Goal: Transaction & Acquisition: Subscribe to service/newsletter

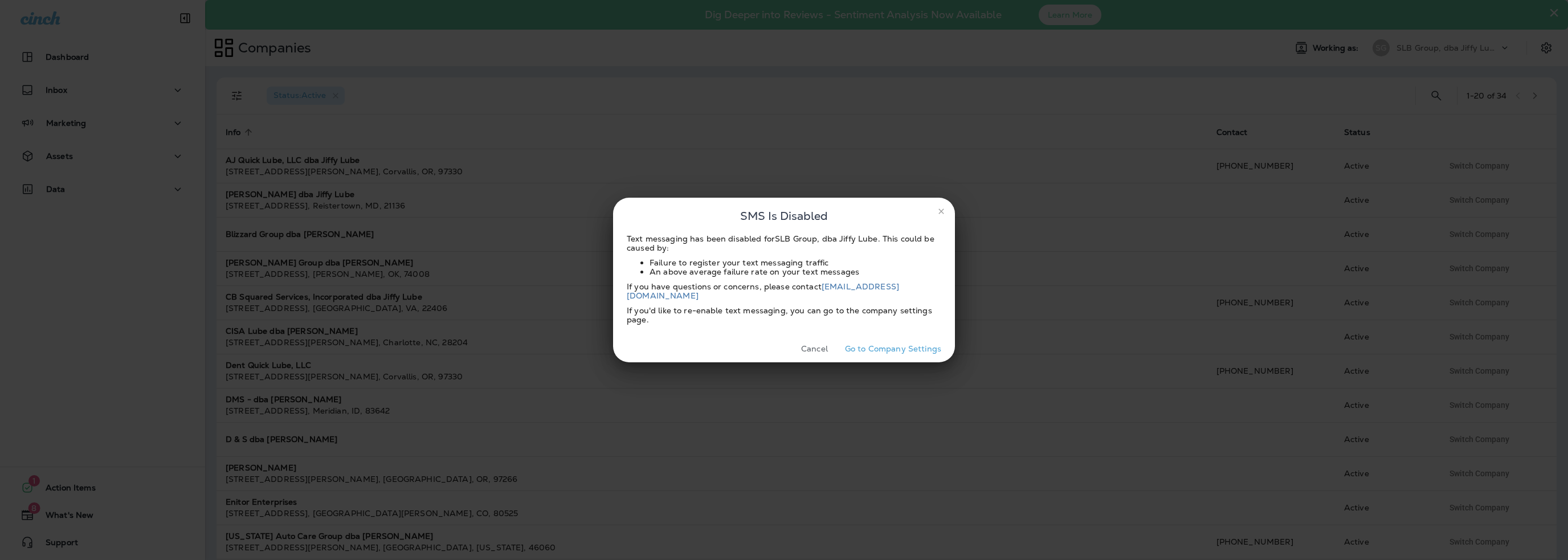
click at [818, 345] on button "Cancel" at bounding box center [814, 349] width 43 height 18
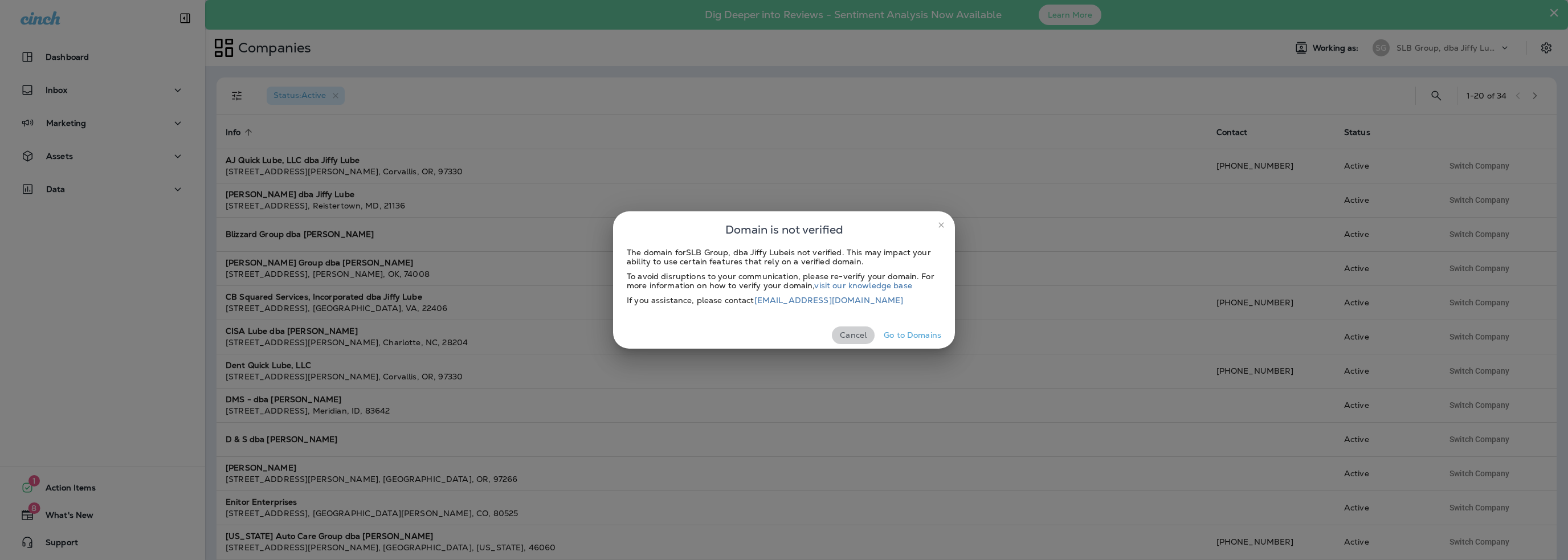
click at [855, 333] on button "Cancel" at bounding box center [853, 334] width 43 height 18
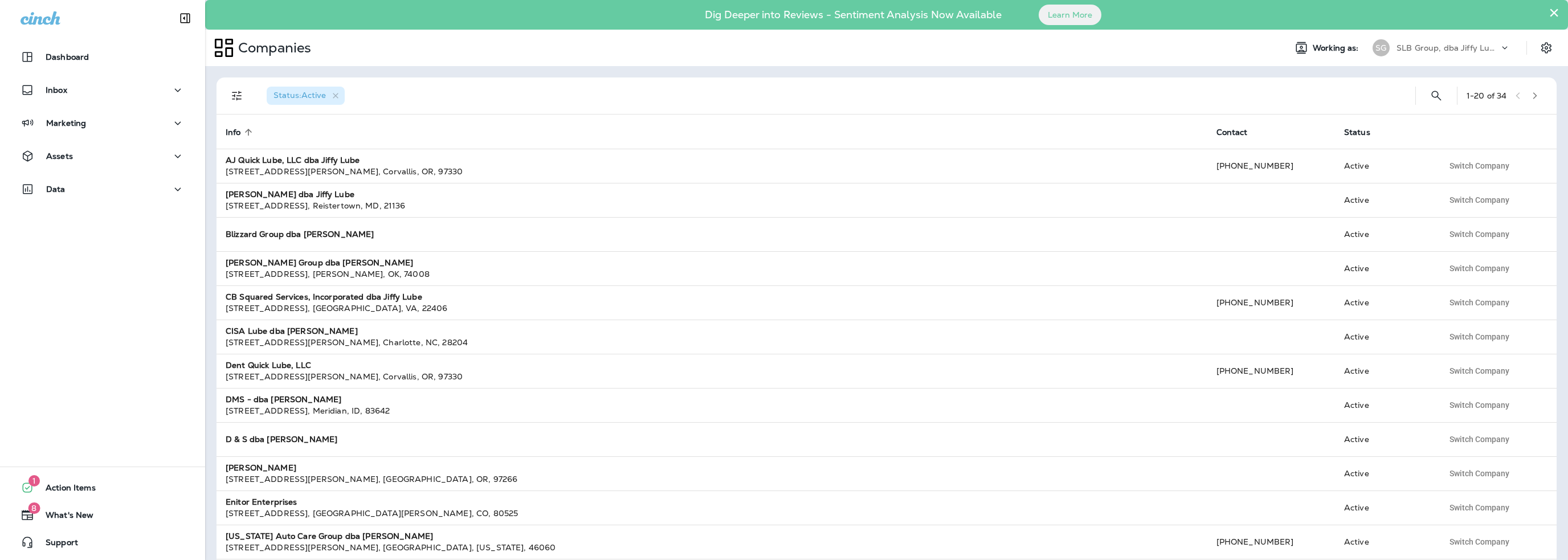
click at [1554, 10] on button "×" at bounding box center [1554, 12] width 10 height 18
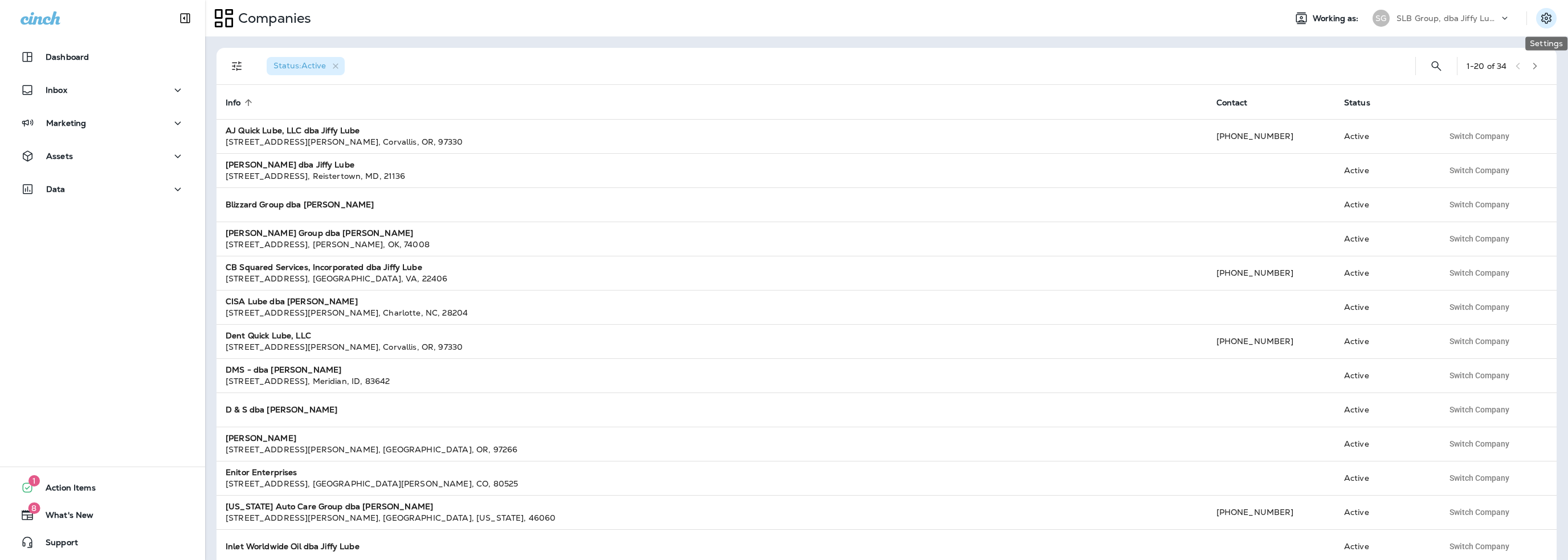
click at [1545, 20] on icon "Settings" at bounding box center [1546, 18] width 13 height 13
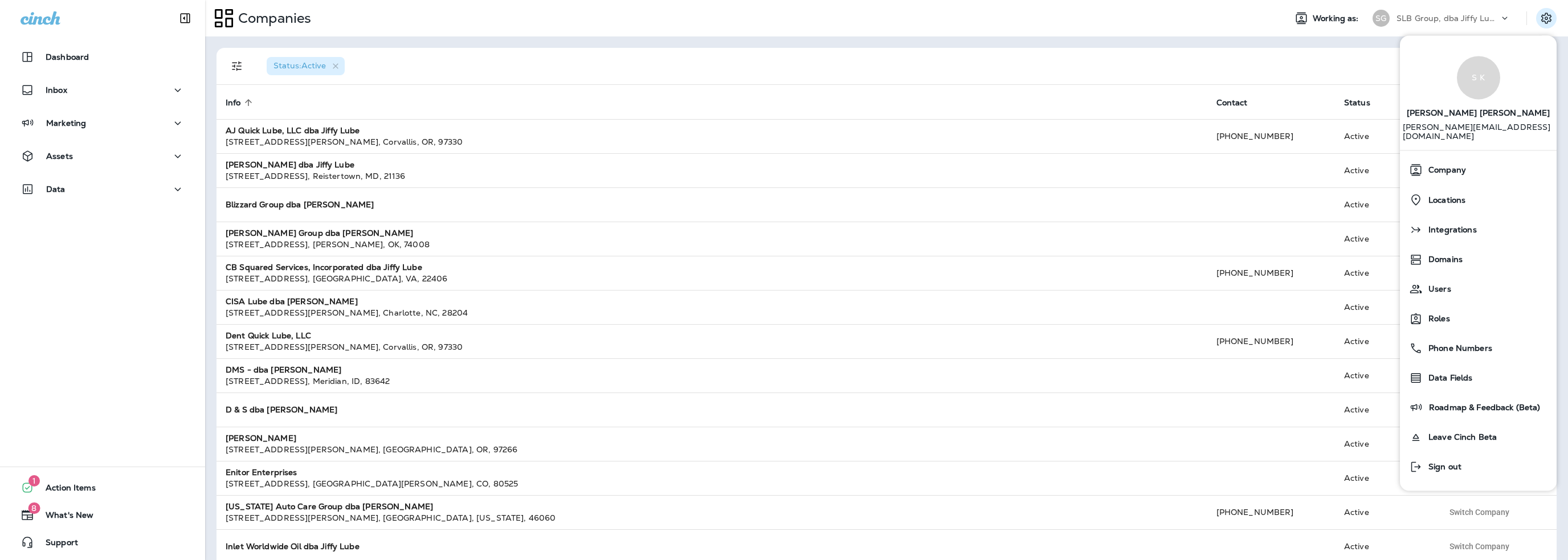
click at [1443, 21] on p "SLB Group, dba Jiffy Lube" at bounding box center [1448, 18] width 102 height 9
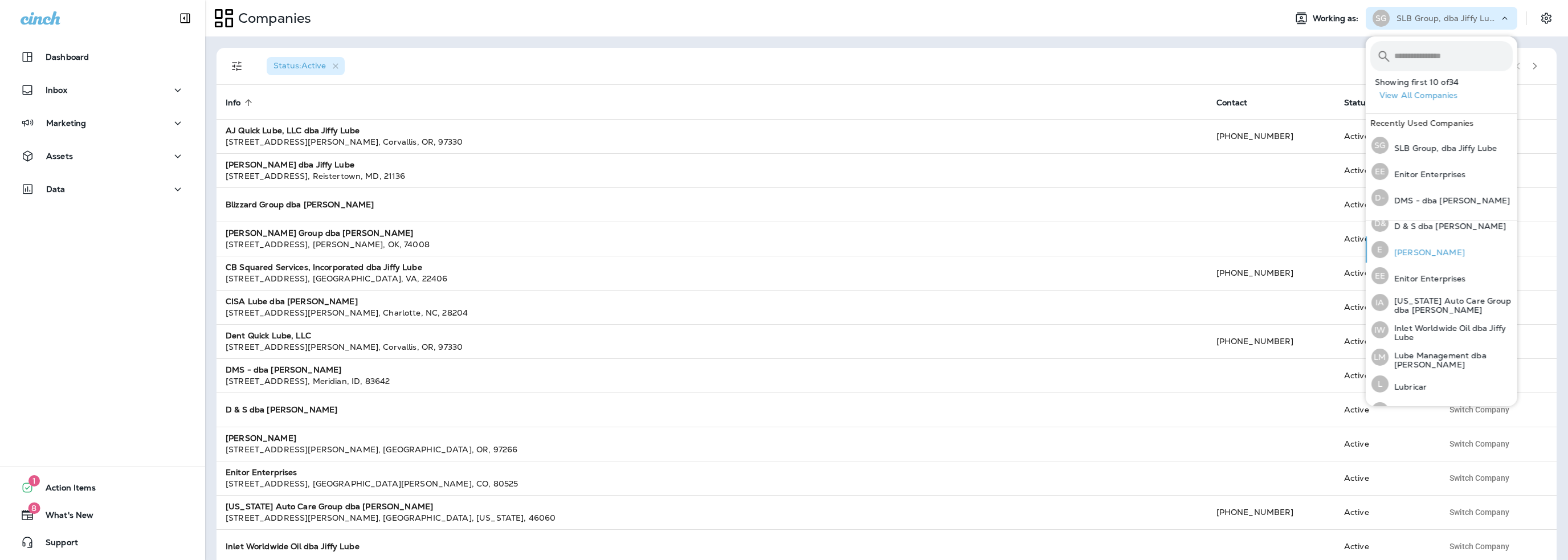
scroll to position [227, 0]
click at [1418, 345] on div "LM Lube Management dba [PERSON_NAME]" at bounding box center [1442, 355] width 151 height 27
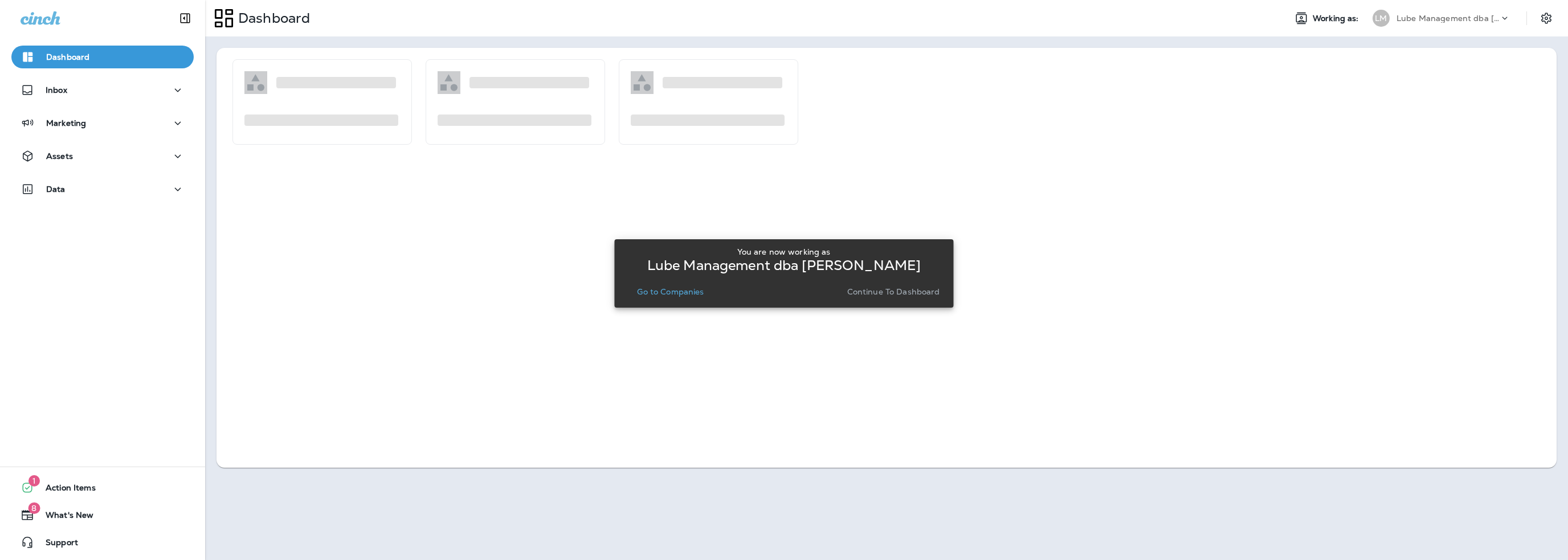
click at [691, 289] on p "Go to Companies" at bounding box center [670, 292] width 66 height 9
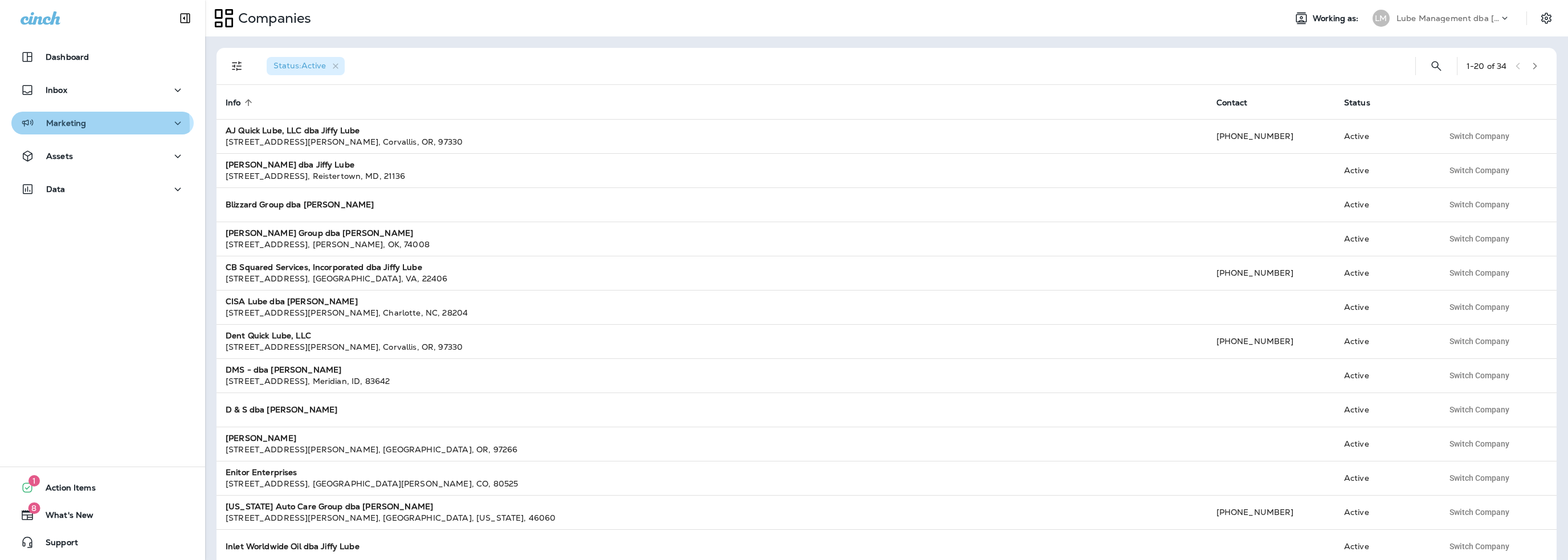
click at [76, 126] on p "Marketing" at bounding box center [66, 123] width 40 height 9
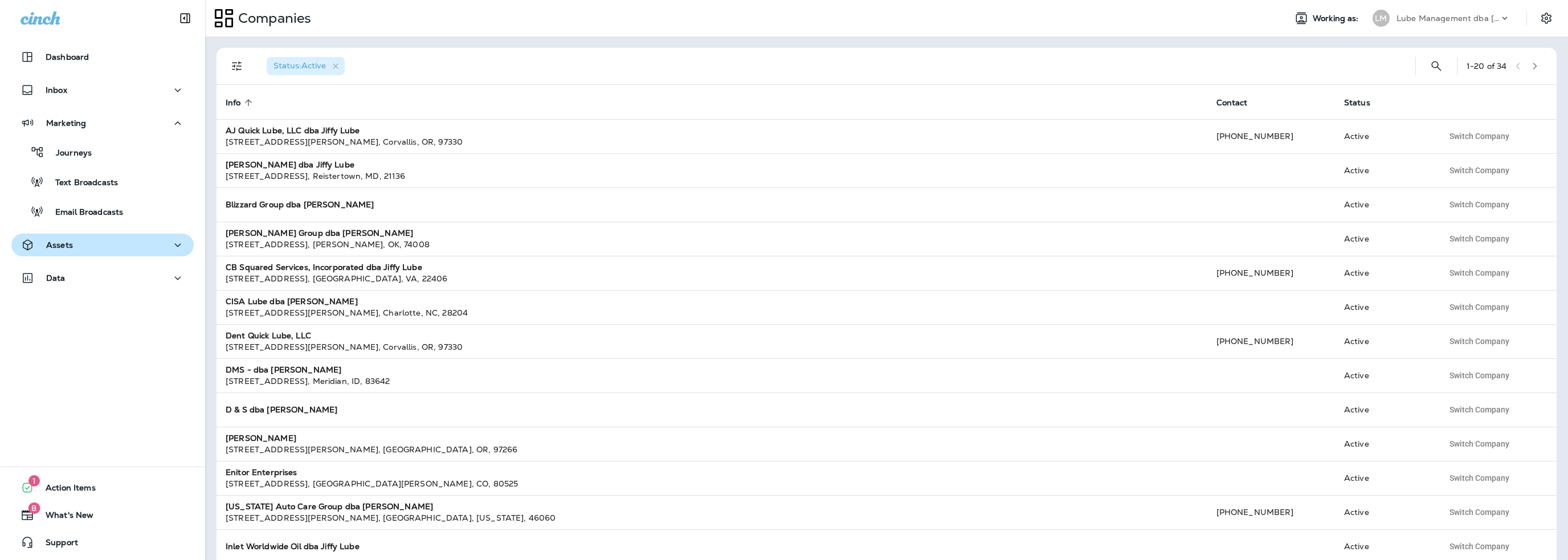
click at [85, 241] on div "Assets" at bounding box center [102, 244] width 164 height 14
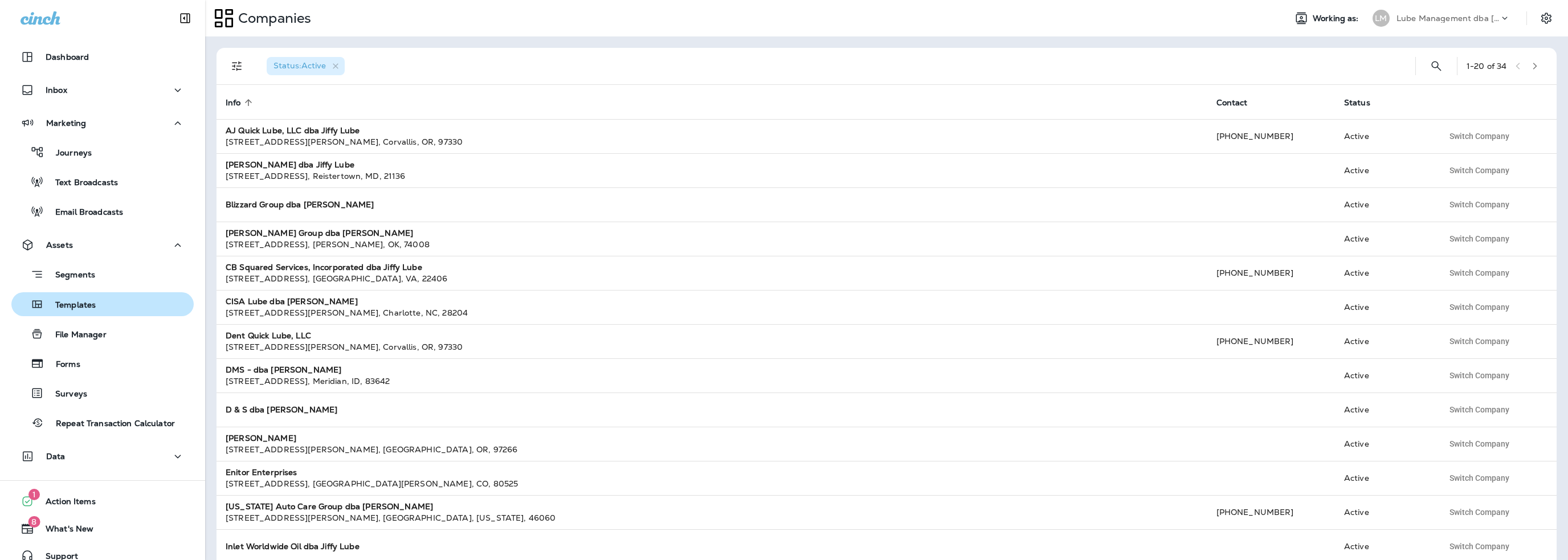
click at [91, 312] on div "Templates" at bounding box center [56, 304] width 80 height 17
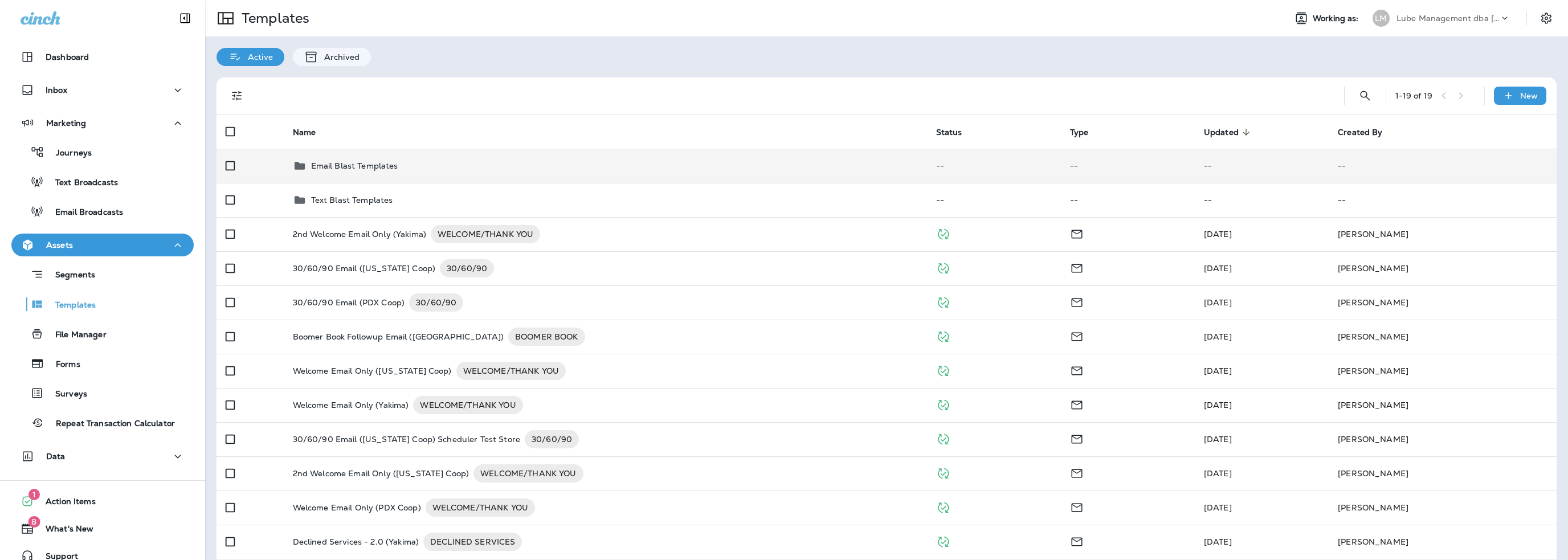
click at [339, 168] on p "Email Blast Templates" at bounding box center [355, 166] width 87 height 9
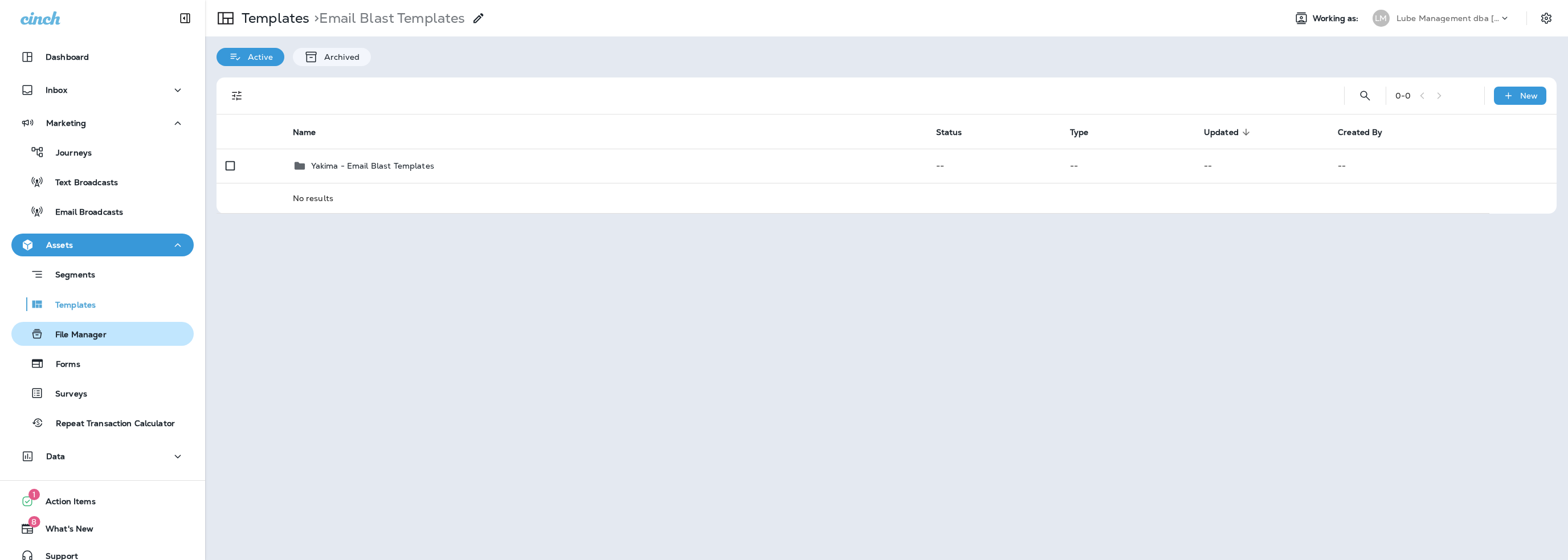
click at [76, 340] on p "File Manager" at bounding box center [75, 334] width 63 height 10
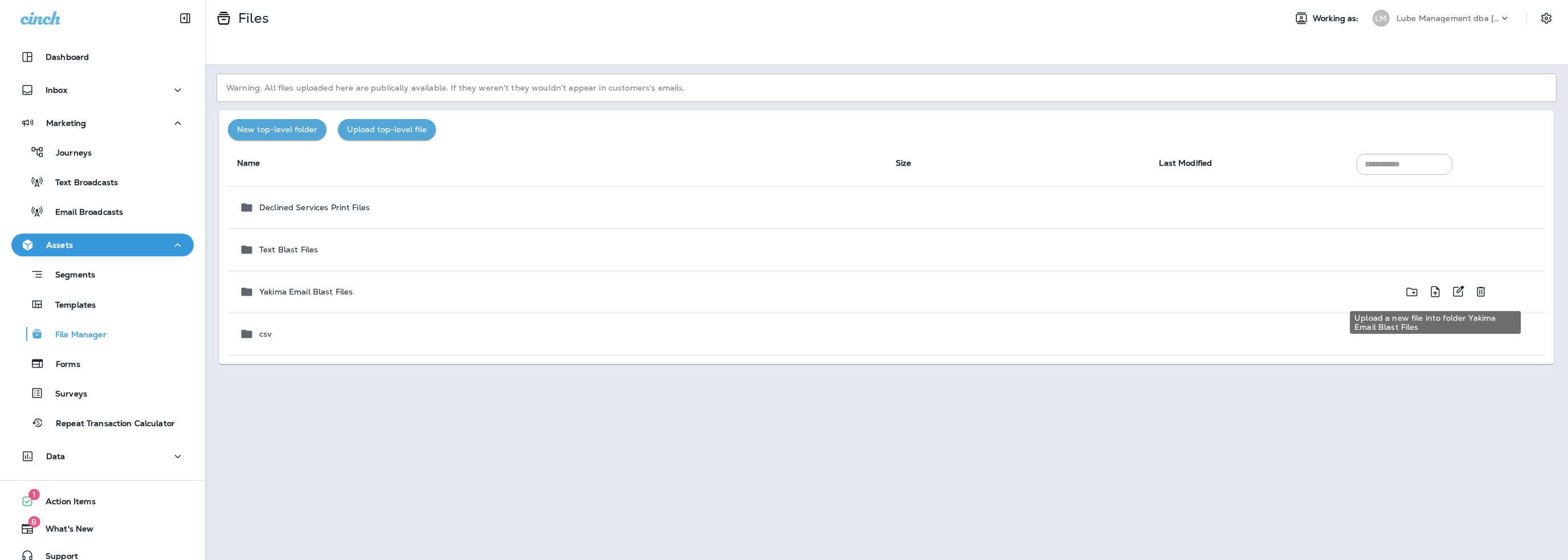
click at [1438, 294] on icon "Upload a new file into folder Yakima Email Blast Files" at bounding box center [1435, 292] width 13 height 14
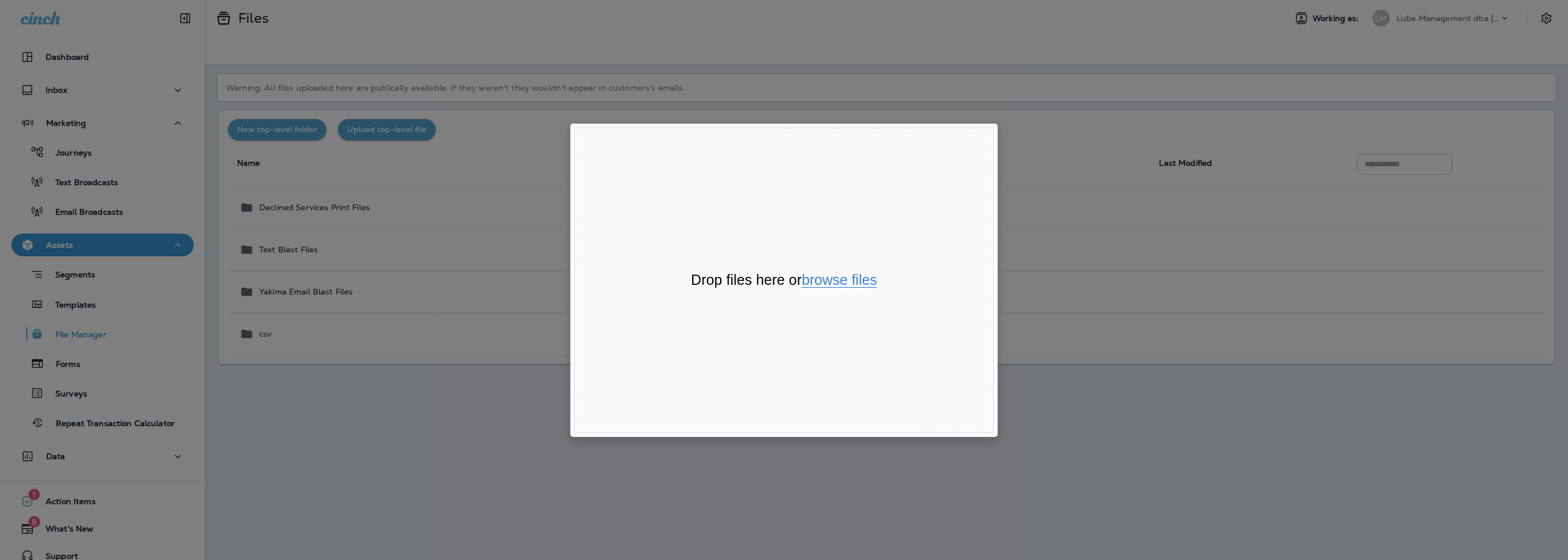
click at [864, 280] on button "browse files" at bounding box center [839, 280] width 75 height 15
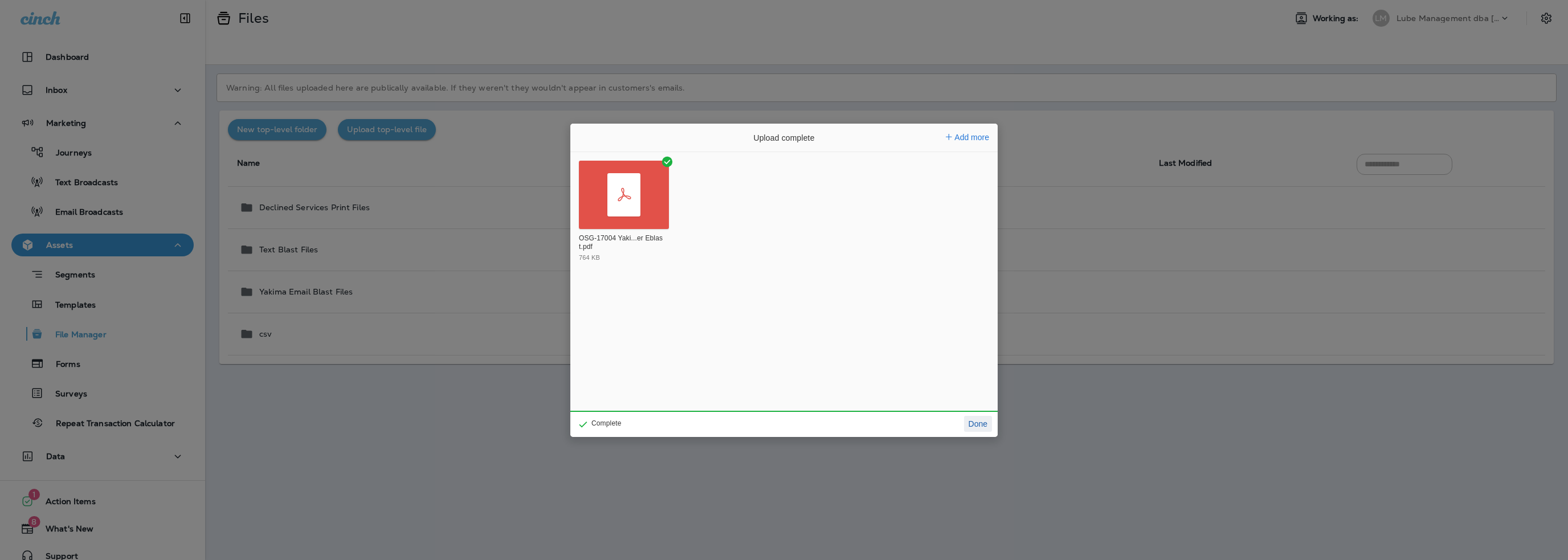
click at [974, 425] on button "Done" at bounding box center [977, 424] width 27 height 16
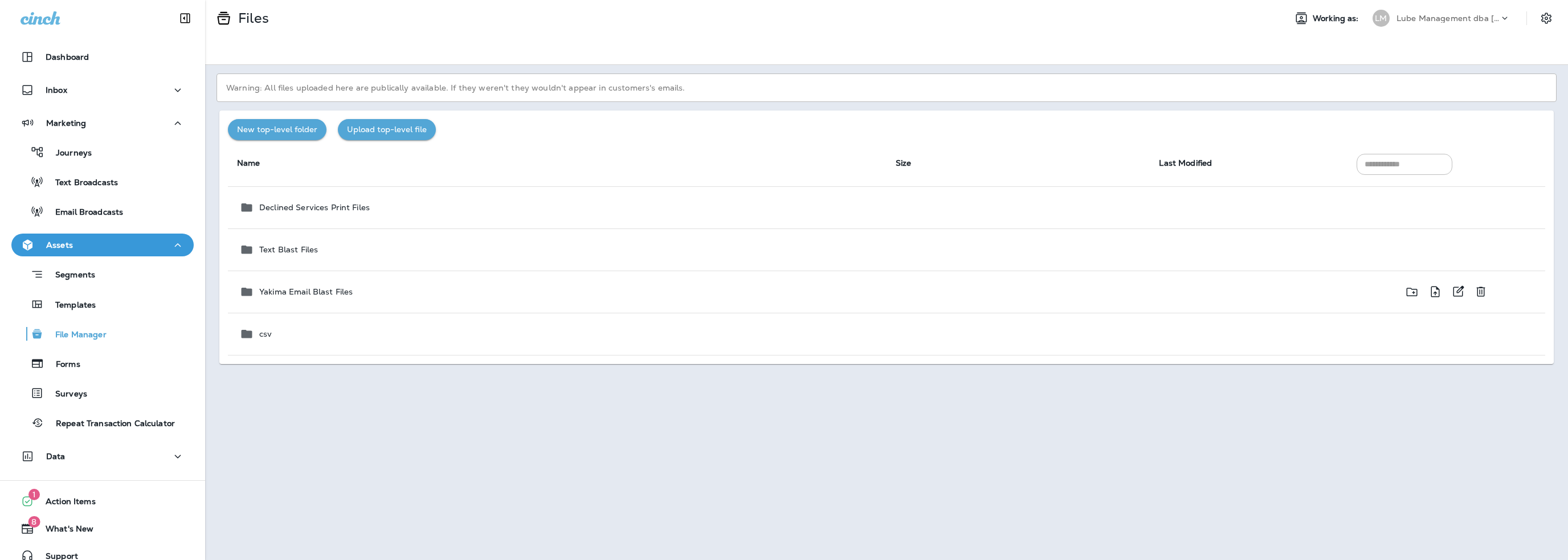
click at [432, 297] on div "Yakima Email Blast Files" at bounding box center [557, 292] width 638 height 13
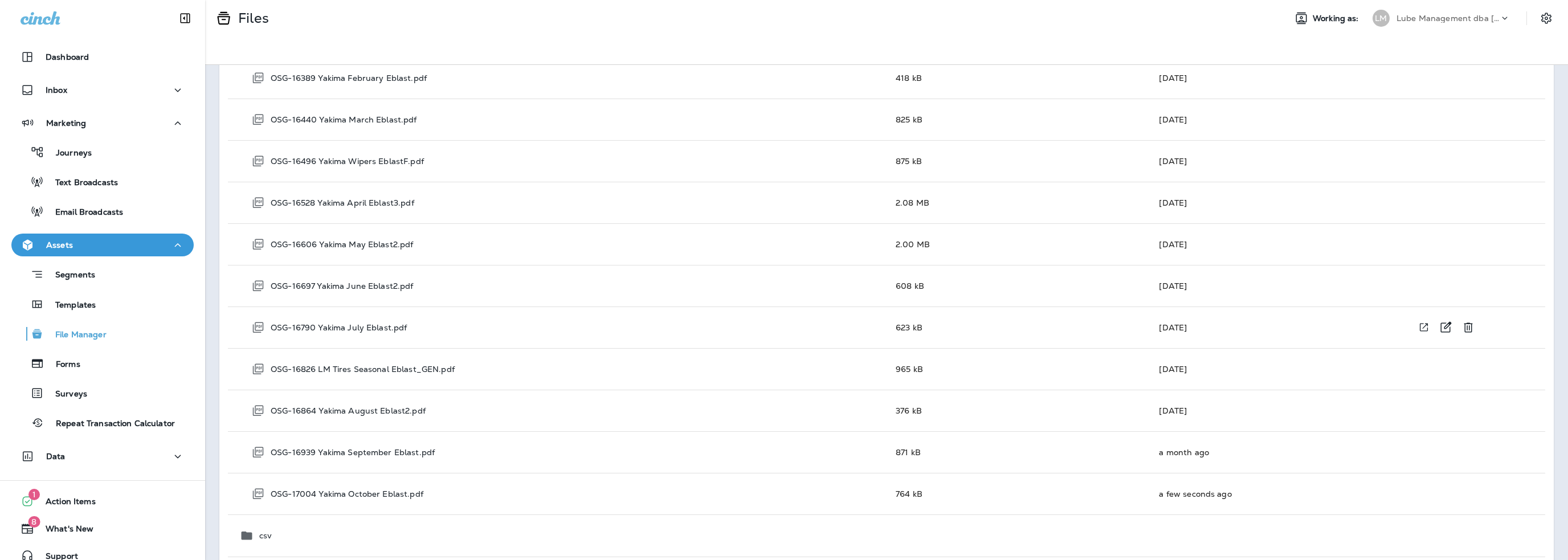
scroll to position [1381, 0]
click at [1418, 489] on icon "View file in a new window" at bounding box center [1424, 491] width 11 height 12
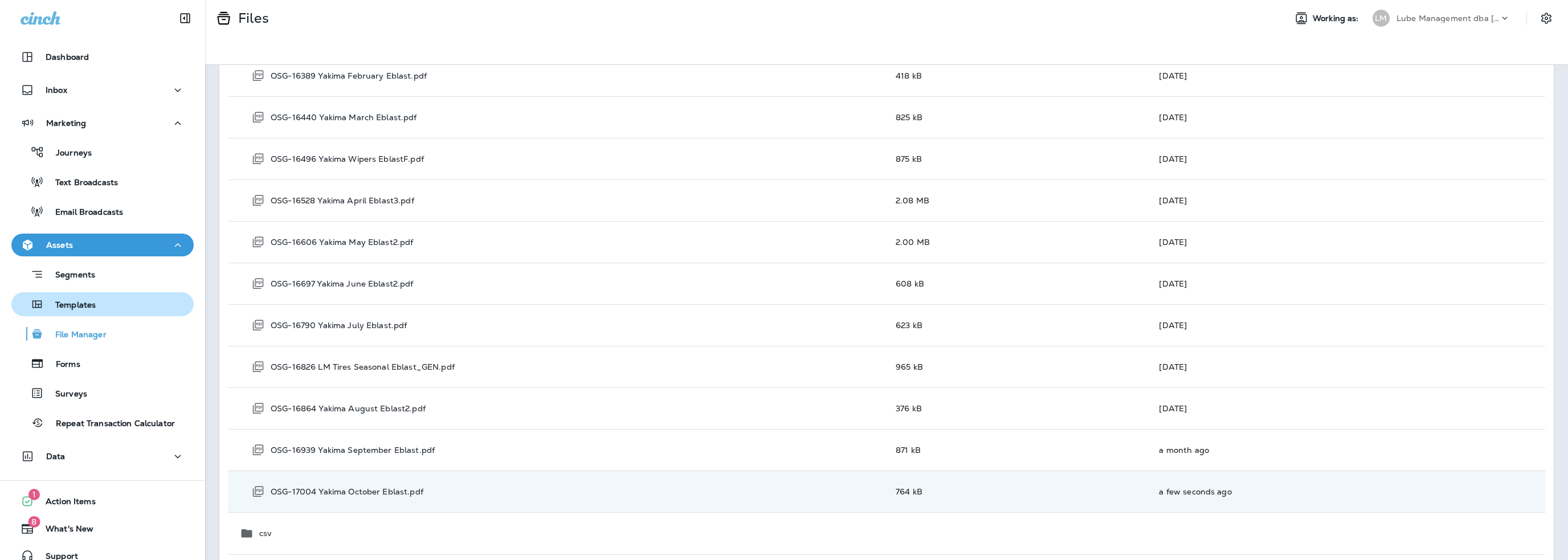
click at [89, 300] on p "Templates" at bounding box center [69, 305] width 52 height 10
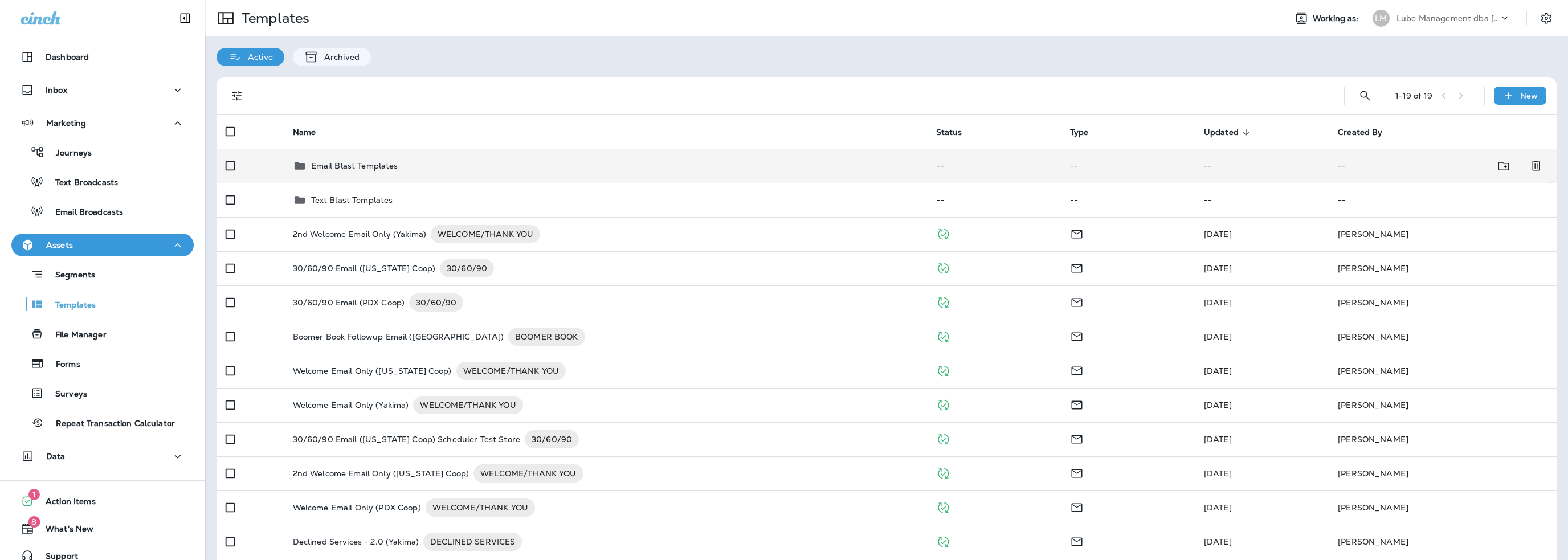
click at [346, 166] on p "Email Blast Templates" at bounding box center [355, 166] width 87 height 9
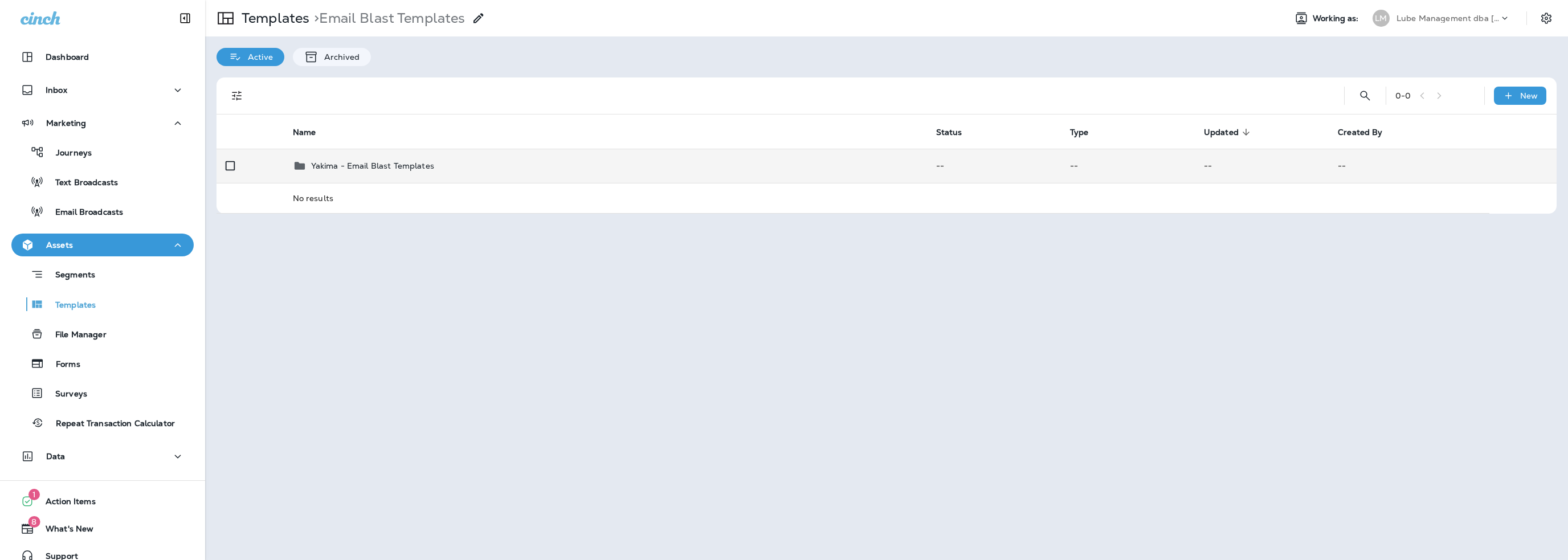
click at [383, 161] on p "Yakima - Email Blast Templates" at bounding box center [373, 166] width 123 height 9
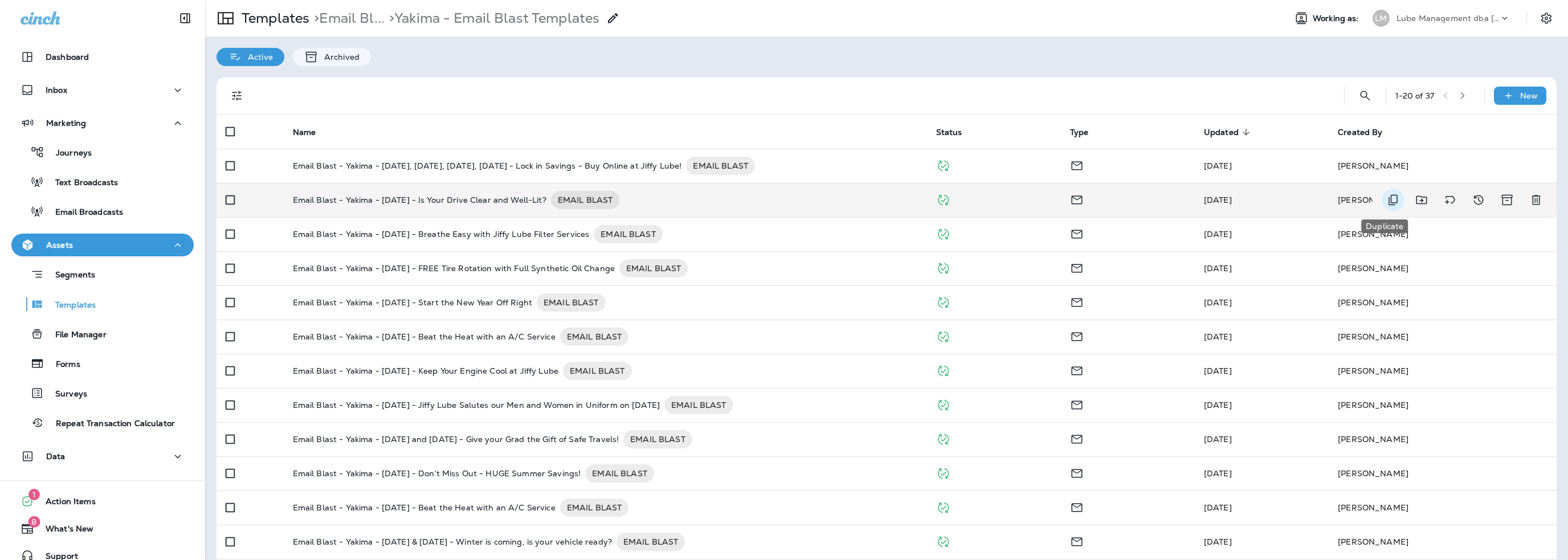
click at [1386, 198] on icon "Duplicate" at bounding box center [1393, 200] width 13 height 13
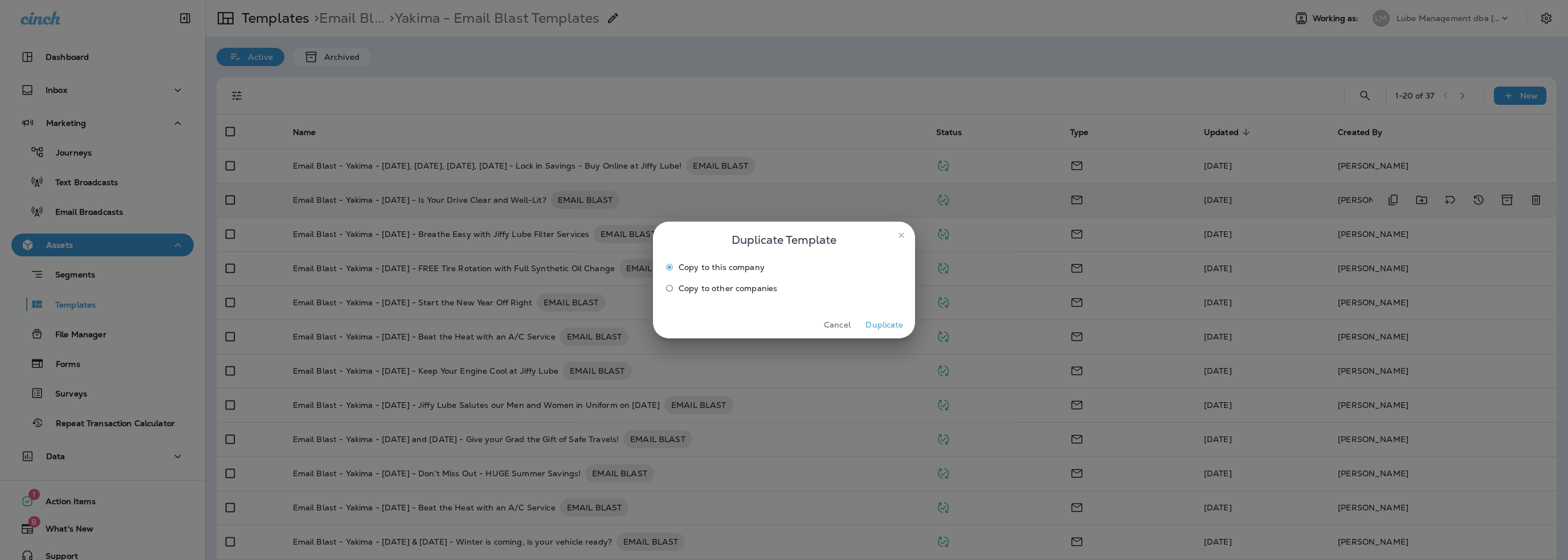
click at [894, 324] on button "Duplicate" at bounding box center [884, 325] width 43 height 18
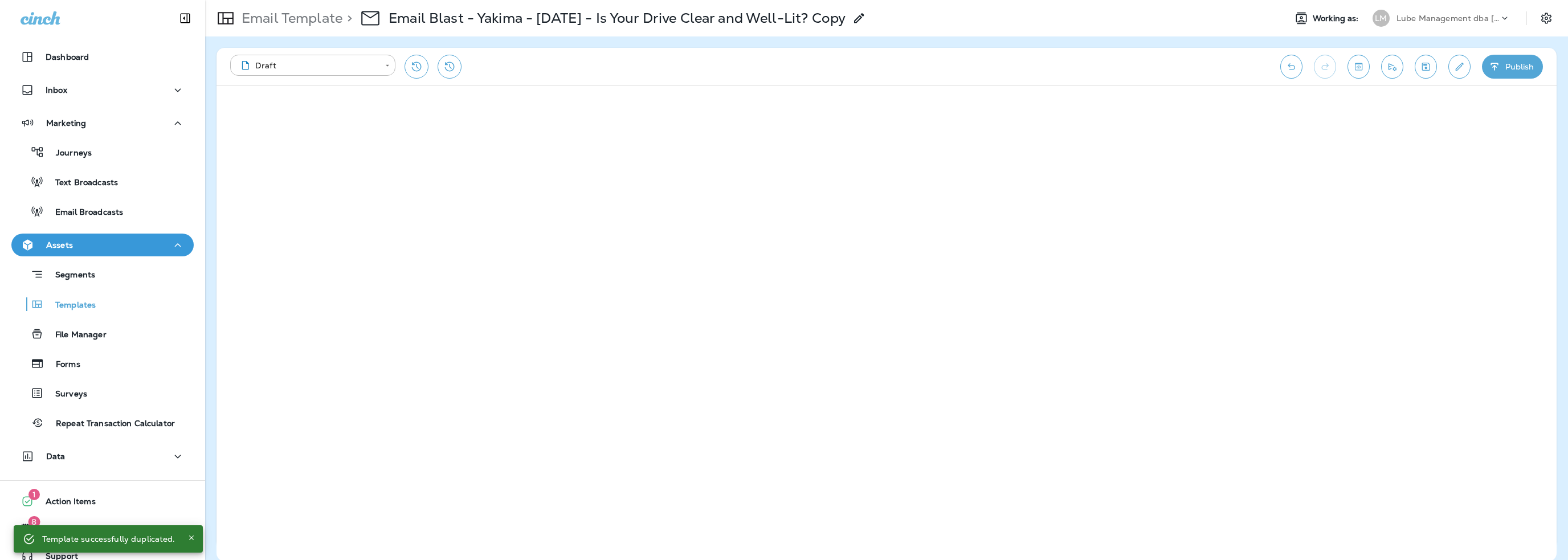
click at [866, 24] on icon at bounding box center [859, 18] width 13 height 13
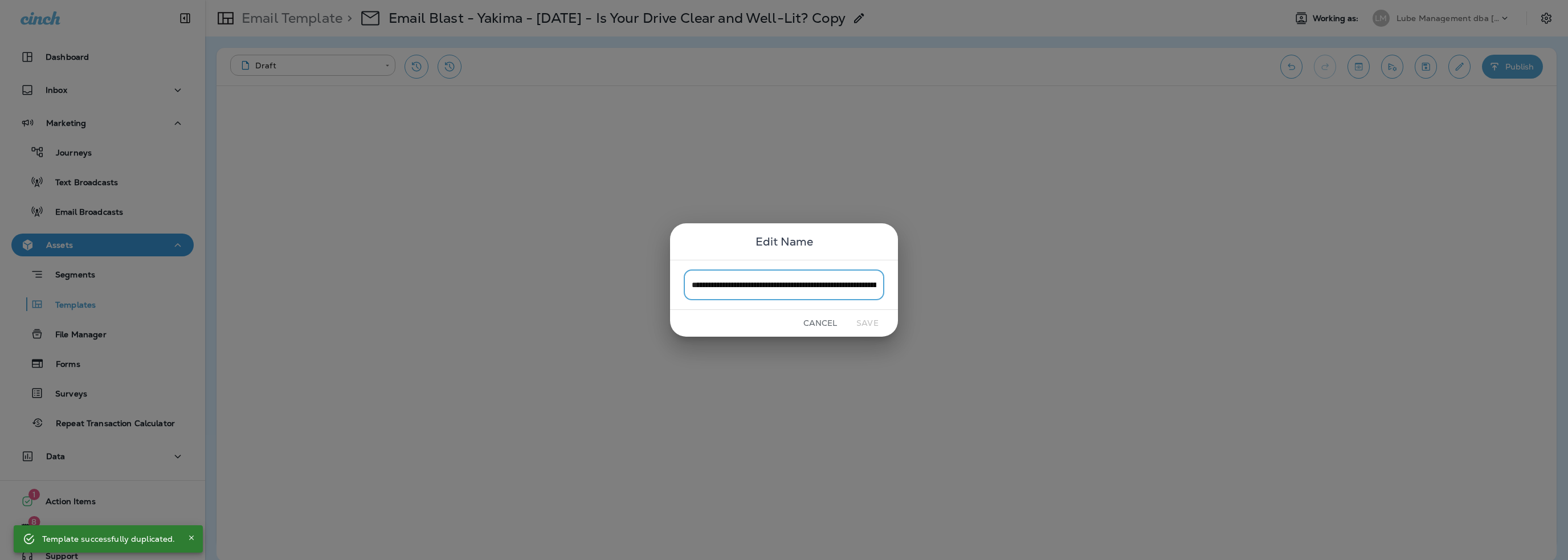
scroll to position [0, 90]
click at [843, 276] on input "**********" at bounding box center [784, 284] width 201 height 30
drag, startPoint x: 876, startPoint y: 283, endPoint x: 779, endPoint y: 288, distance: 97.1
click at [779, 288] on input "**********" at bounding box center [784, 284] width 201 height 30
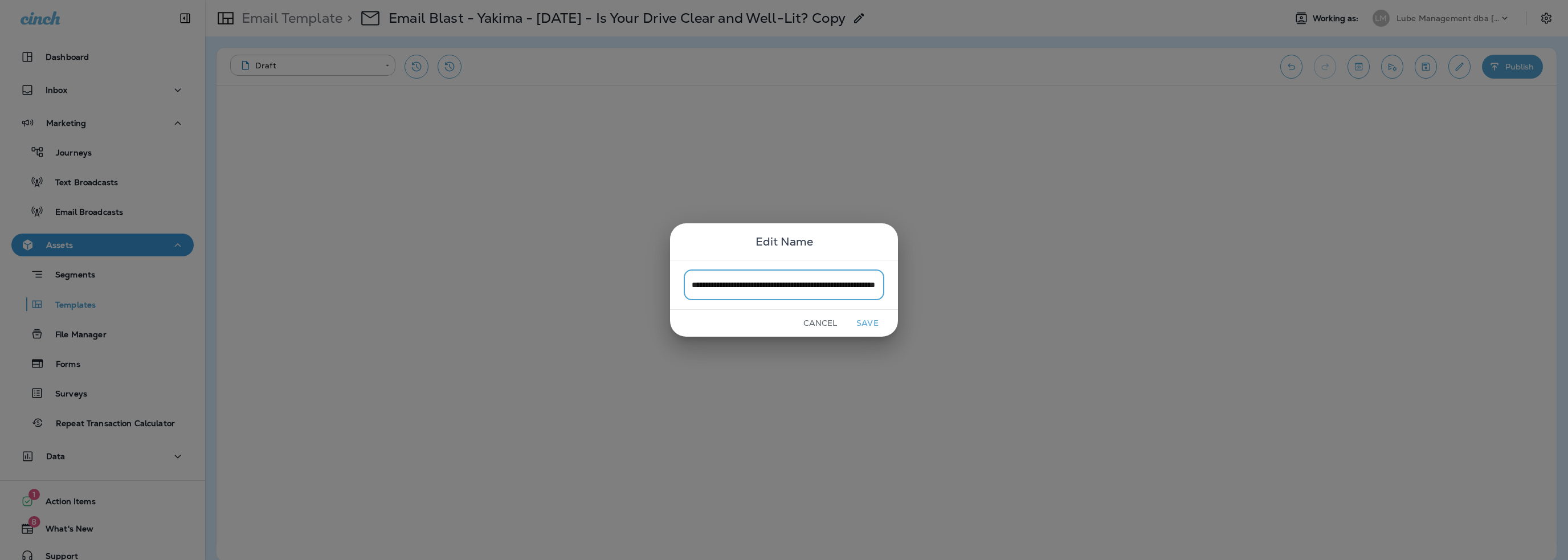
scroll to position [0, 60]
type input "**********"
click at [866, 320] on button "Save" at bounding box center [867, 323] width 43 height 18
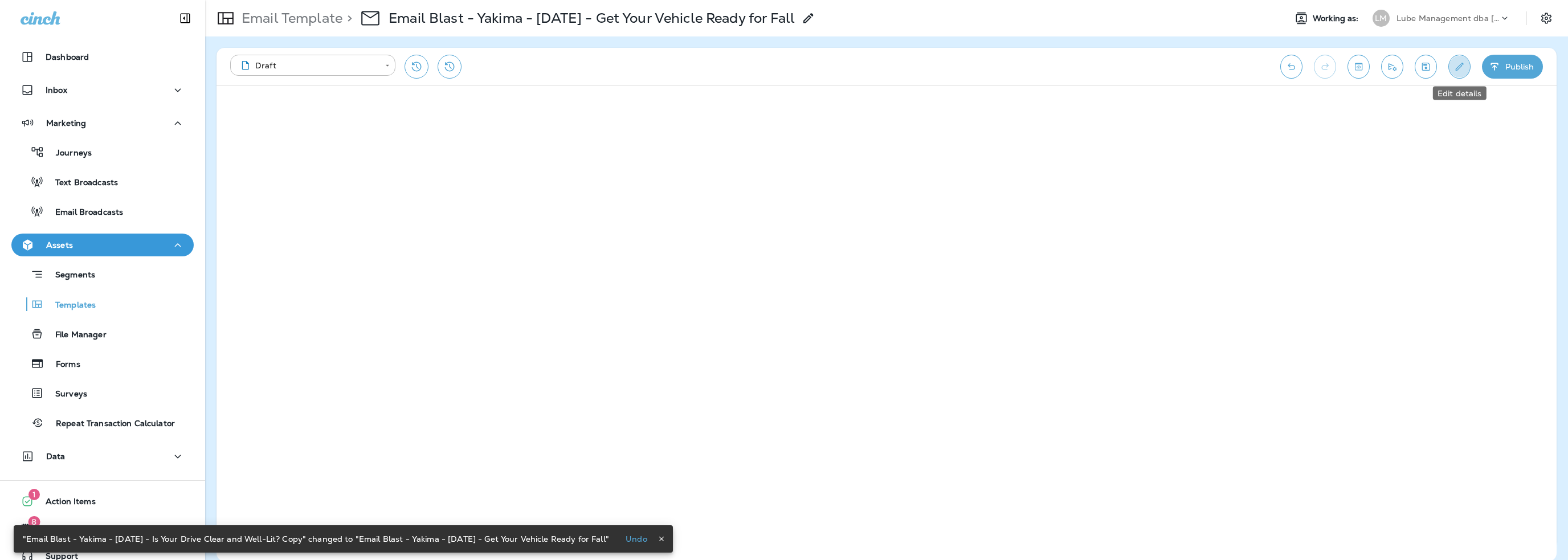
click at [1462, 66] on icon "Edit details" at bounding box center [1459, 66] width 12 height 11
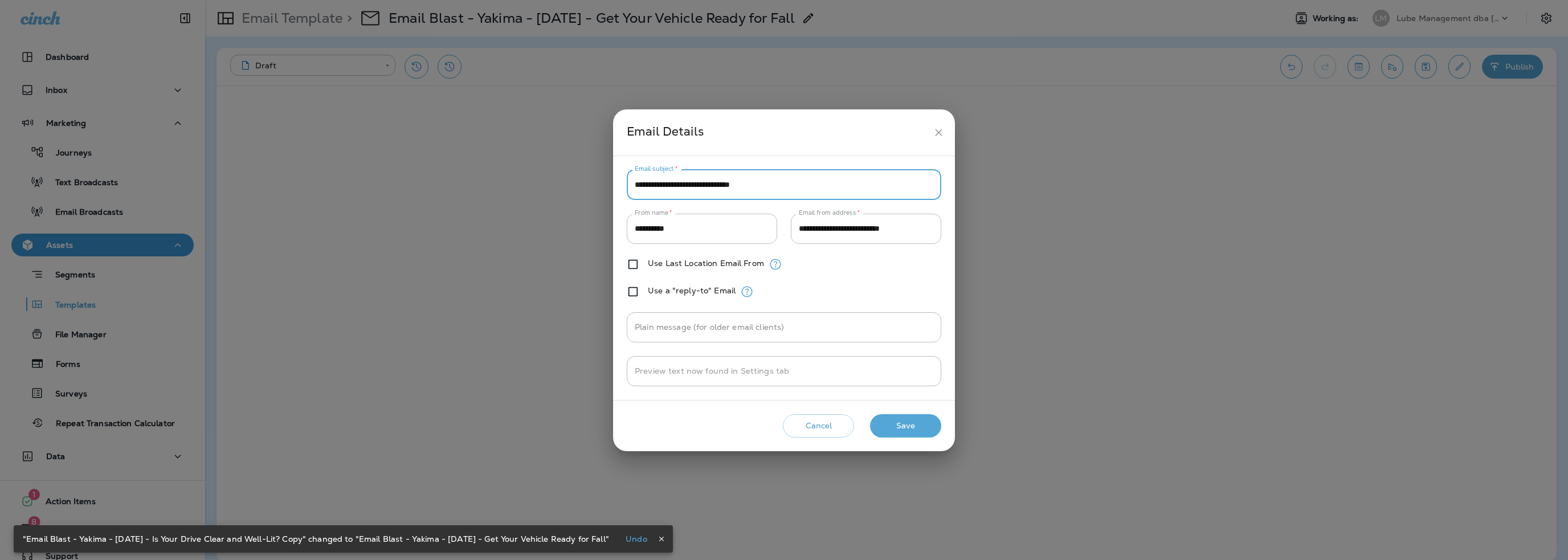
click at [713, 182] on input "**********" at bounding box center [784, 185] width 315 height 30
paste input "text"
type input "**********"
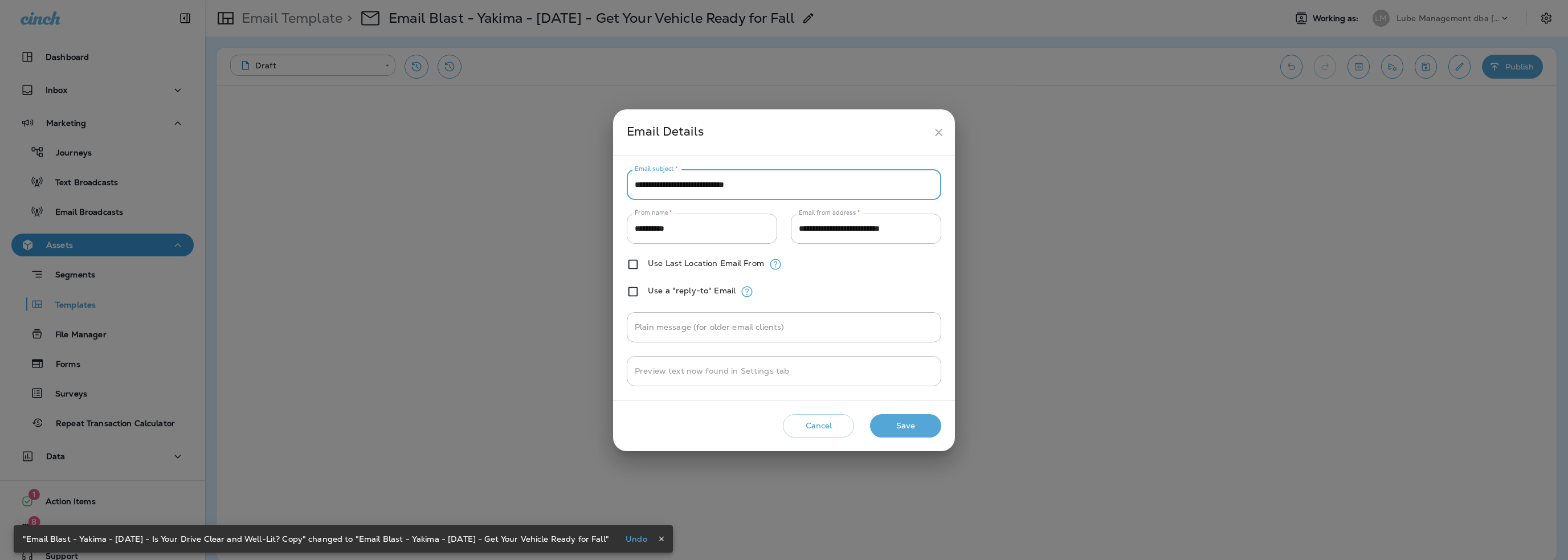
click at [912, 425] on button "Save" at bounding box center [905, 425] width 71 height 24
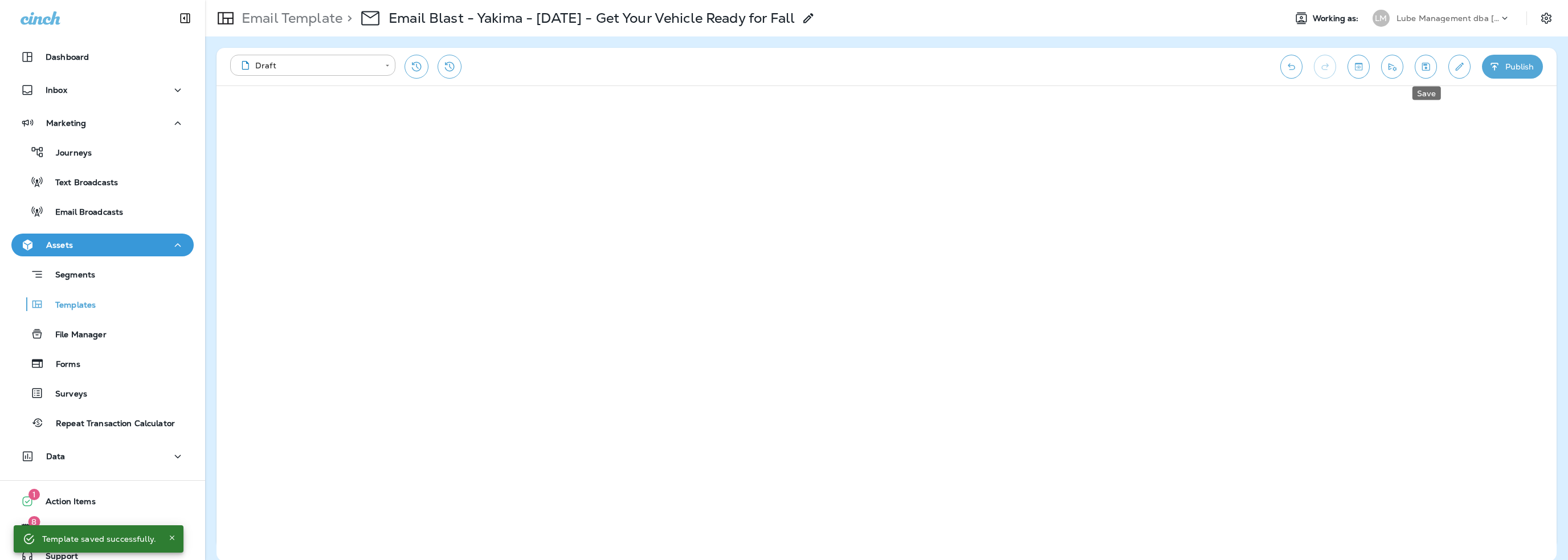
click at [1423, 63] on icon "Save" at bounding box center [1426, 66] width 12 height 11
click at [1391, 68] on icon "Send test email" at bounding box center [1392, 66] width 12 height 11
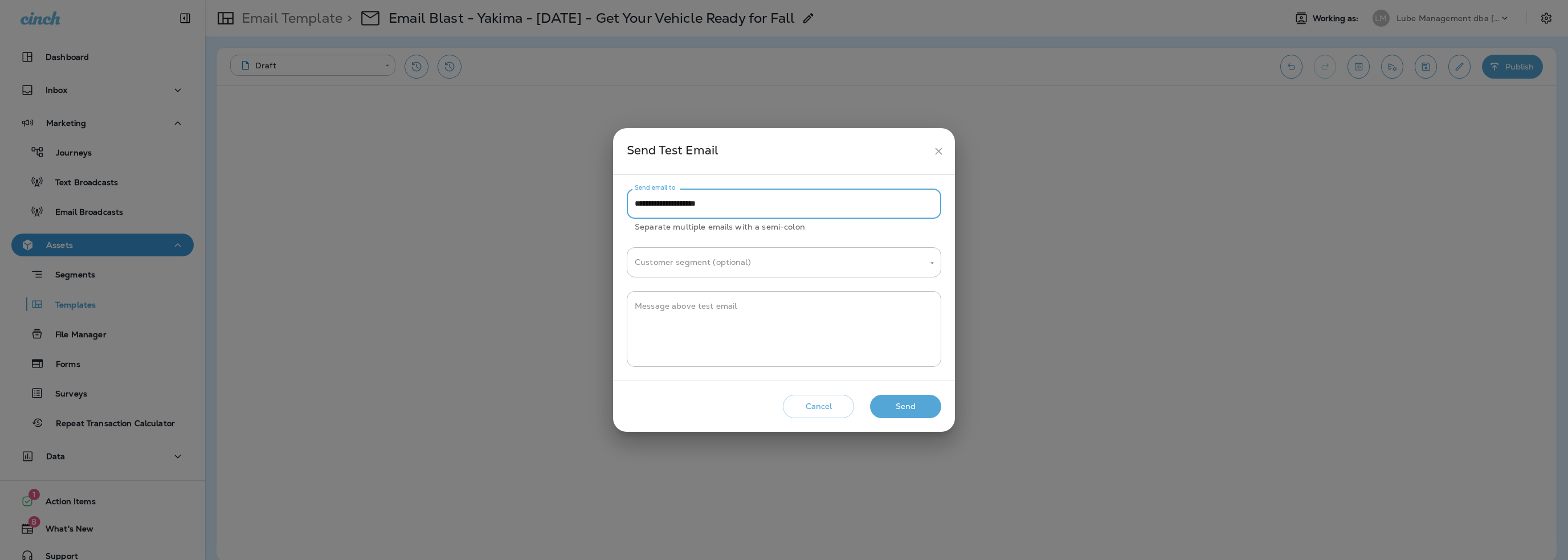
drag, startPoint x: 658, startPoint y: 202, endPoint x: 554, endPoint y: 211, distance: 104.4
click at [554, 211] on div "**********" at bounding box center [784, 280] width 1568 height 560
type input "**********"
click at [674, 334] on textarea "Message above test email" at bounding box center [784, 329] width 299 height 57
type textarea "**********"
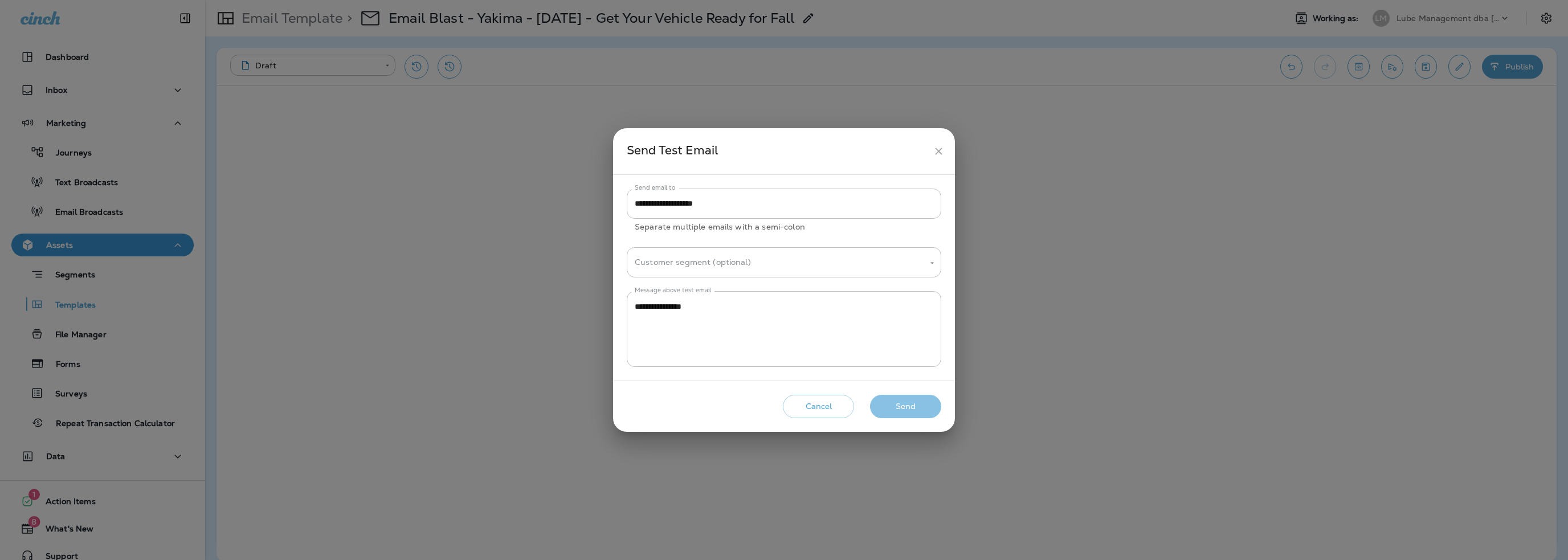
click at [897, 403] on button "Send" at bounding box center [905, 406] width 71 height 24
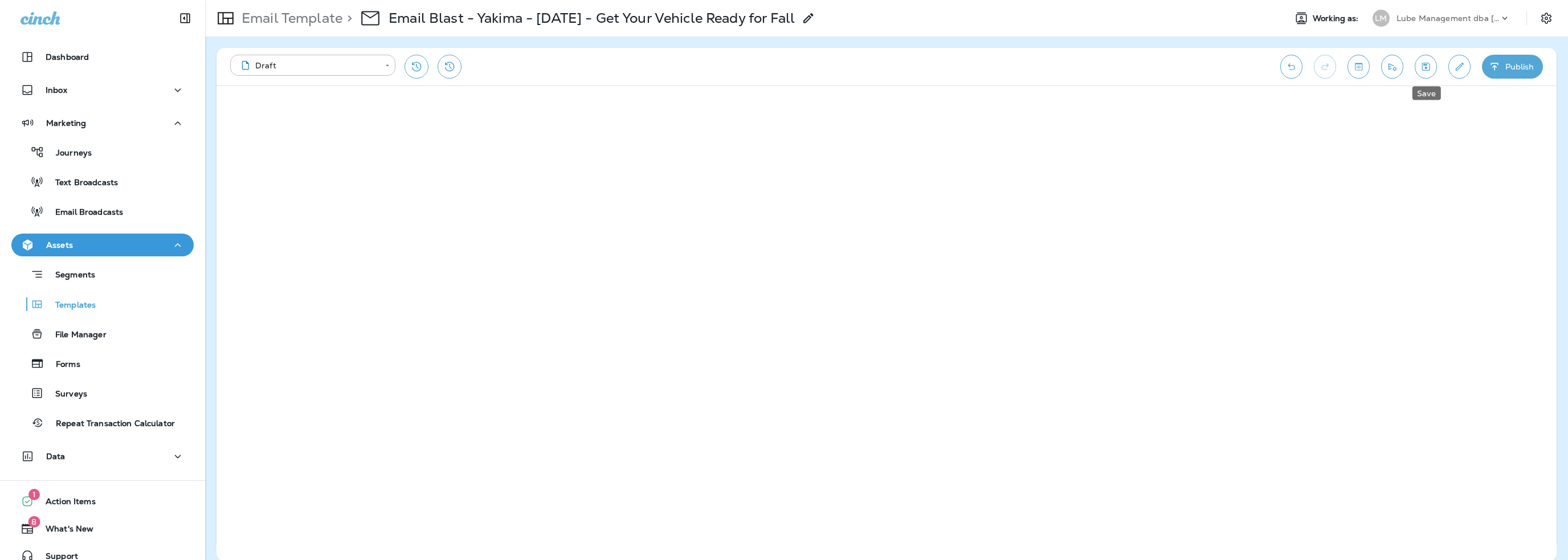
click at [1427, 75] on button "Save" at bounding box center [1426, 66] width 22 height 24
click at [1393, 69] on icon "Send test email" at bounding box center [1392, 66] width 12 height 11
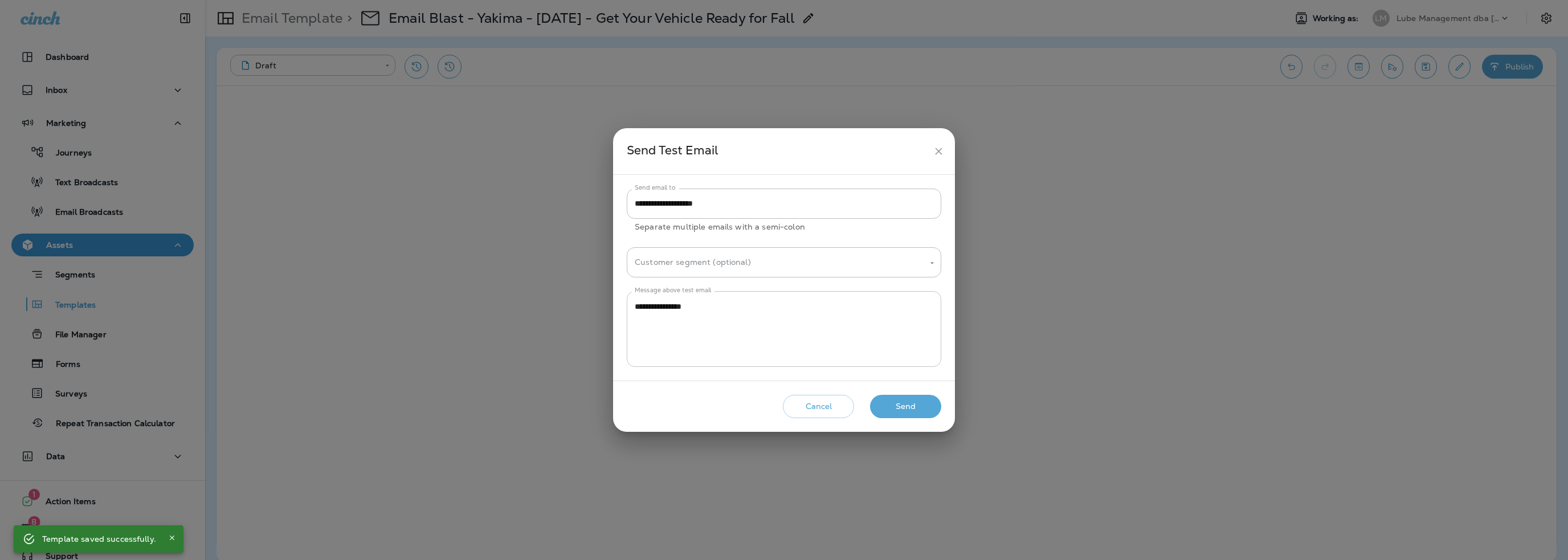
click at [633, 308] on div "**********" at bounding box center [784, 329] width 315 height 76
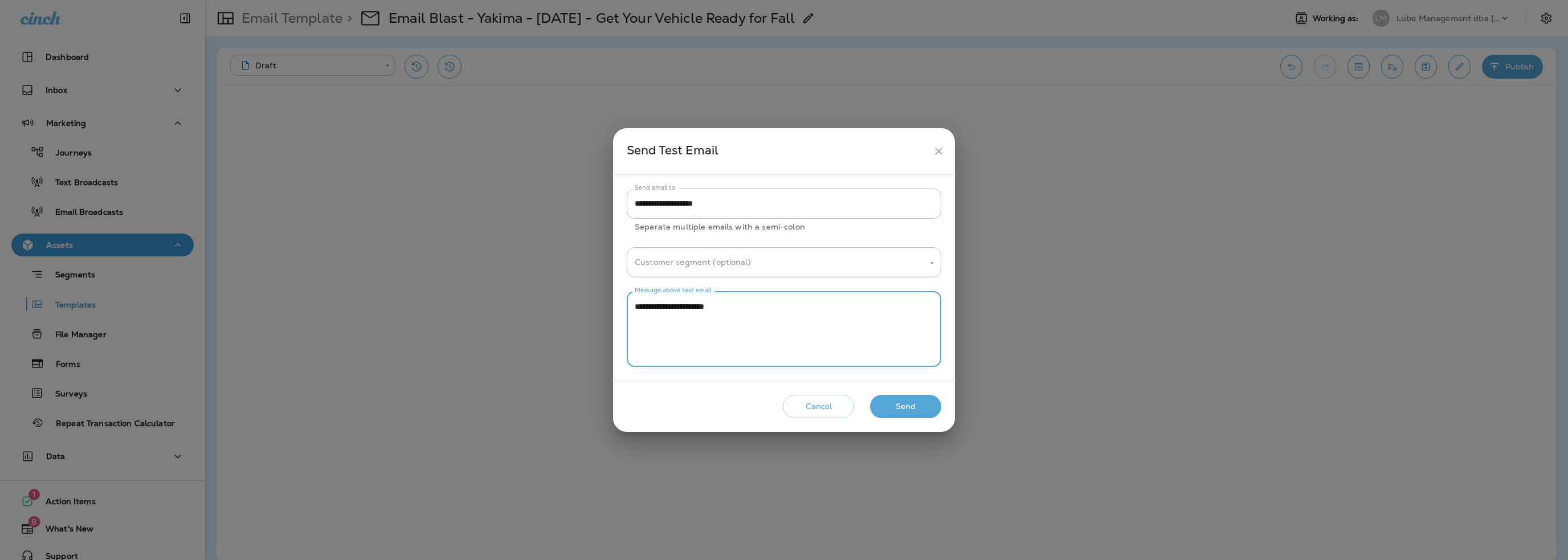
type textarea "**********"
click at [898, 405] on button "Send" at bounding box center [905, 406] width 71 height 24
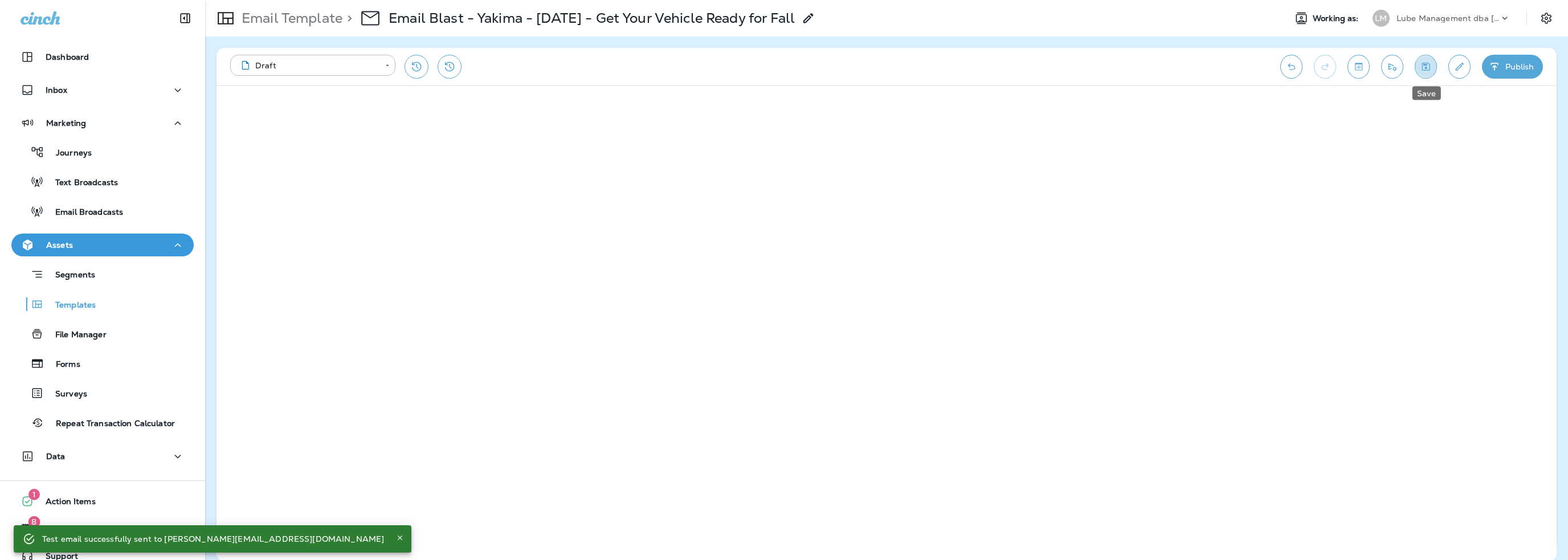
click at [1418, 73] on button "Save" at bounding box center [1426, 66] width 22 height 24
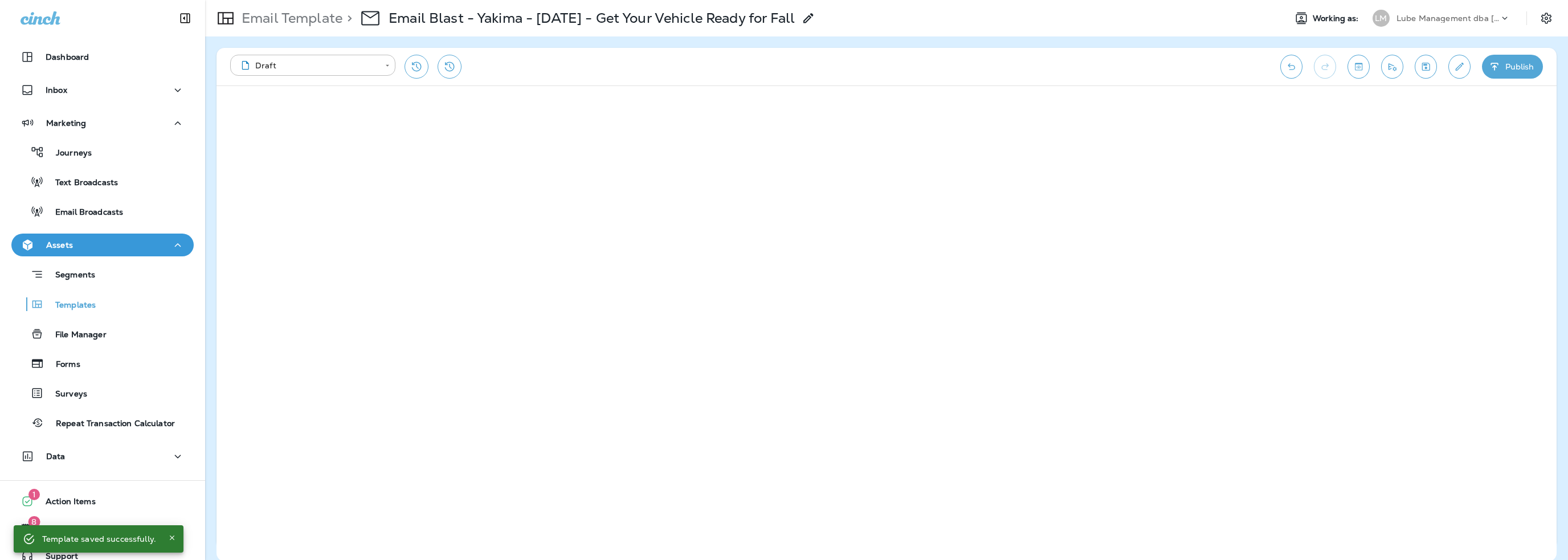
click at [1501, 73] on button "Publish" at bounding box center [1512, 66] width 61 height 24
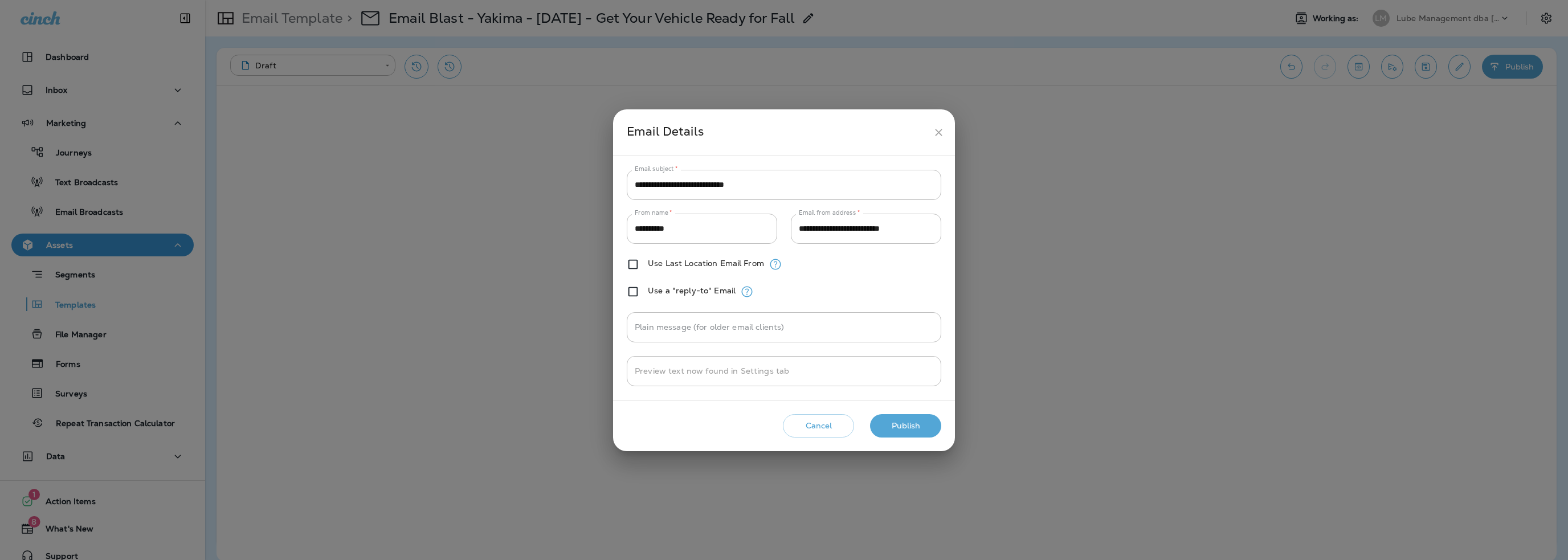
click at [898, 421] on button "Publish" at bounding box center [905, 425] width 71 height 24
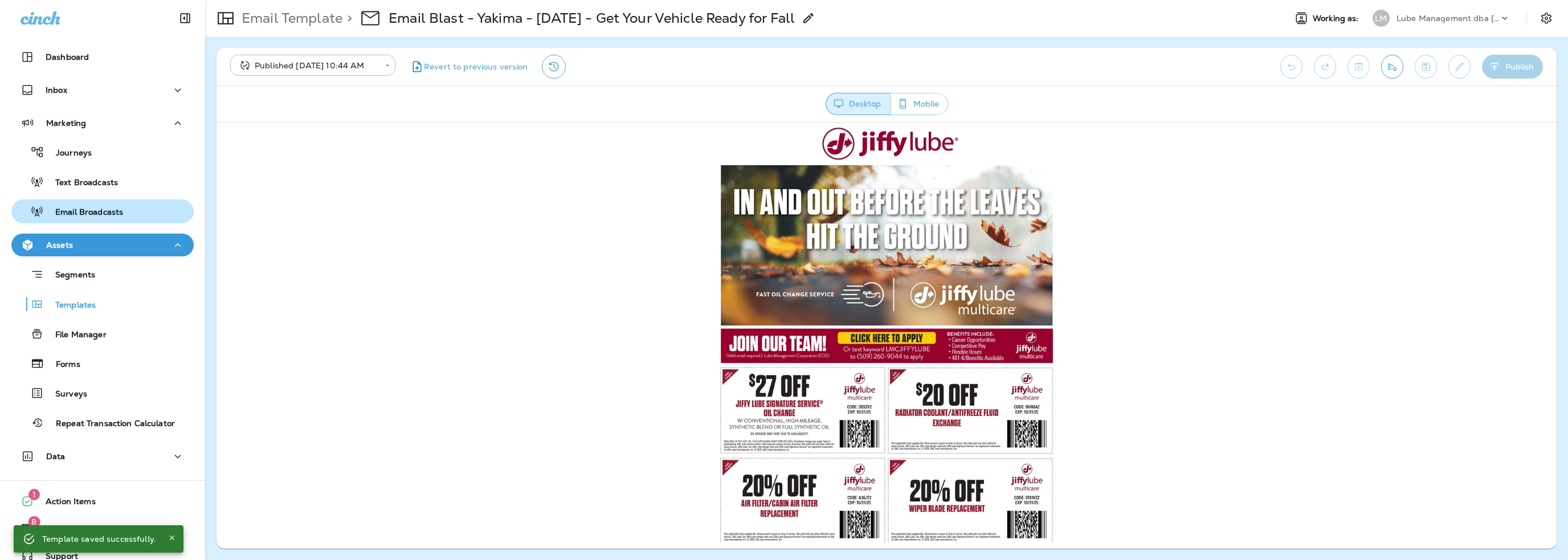
scroll to position [0, 0]
click at [83, 208] on p "Email Broadcasts" at bounding box center [83, 212] width 80 height 10
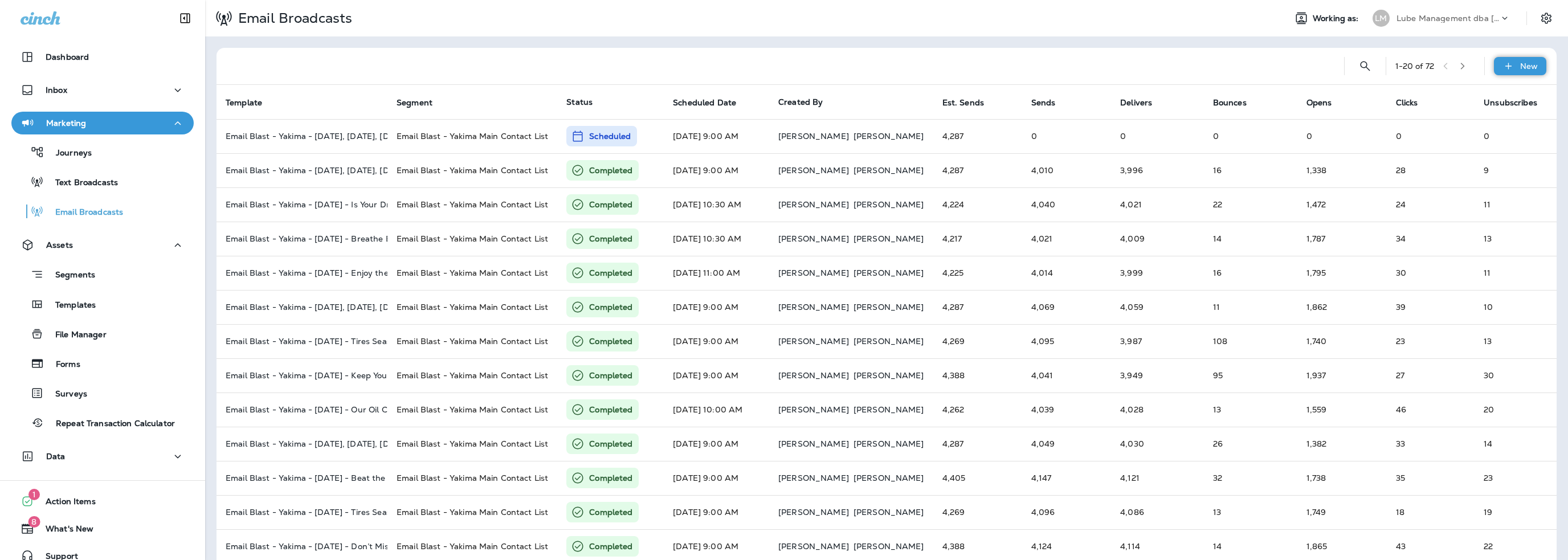
click at [1509, 65] on div "New" at bounding box center [1520, 65] width 52 height 18
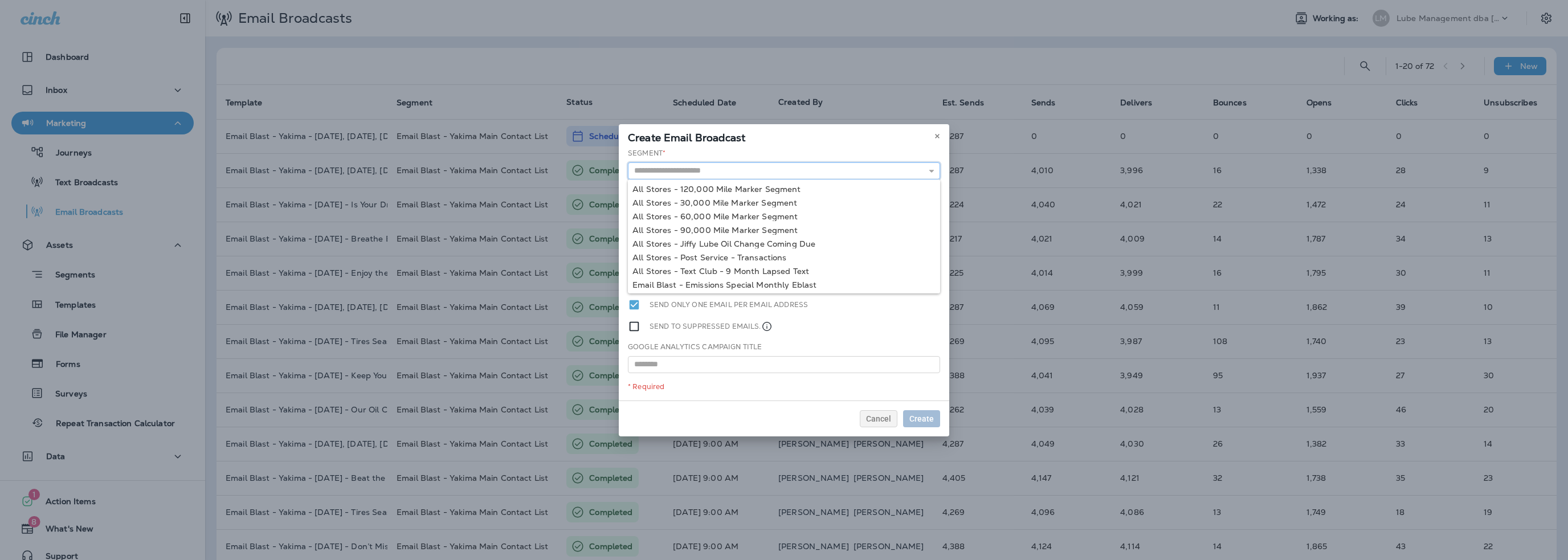
click at [709, 170] on input "text" at bounding box center [783, 171] width 312 height 17
type input "**********"
click at [737, 269] on div "**********" at bounding box center [784, 274] width 331 height 252
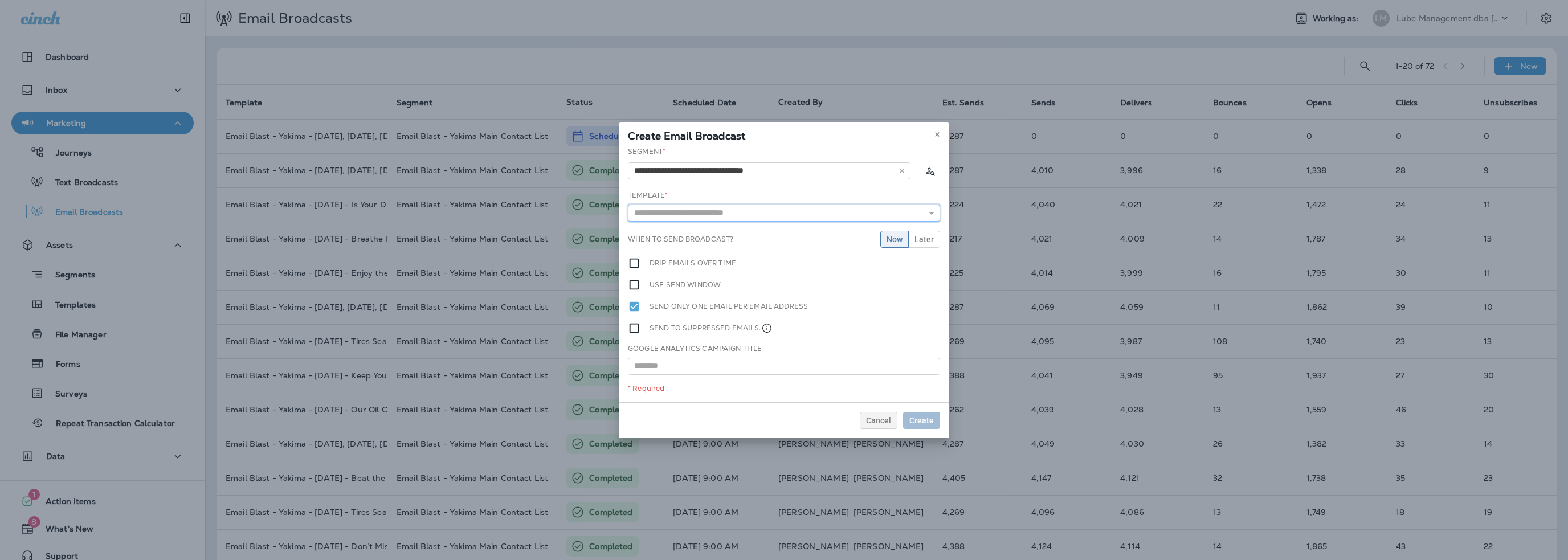
click at [692, 218] on input "text" at bounding box center [783, 213] width 312 height 17
type input "**********"
click at [775, 232] on div "**********" at bounding box center [784, 274] width 331 height 256
click at [923, 232] on button "Later" at bounding box center [924, 239] width 32 height 17
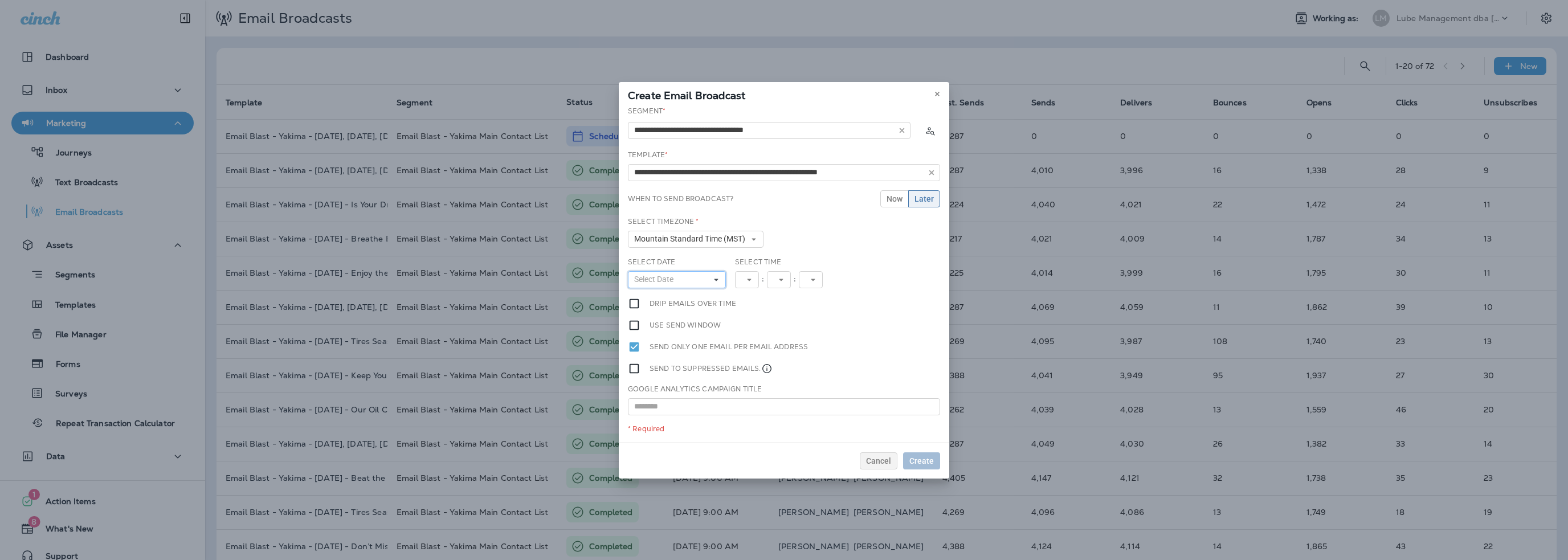
click at [674, 285] on button "Select Date" at bounding box center [676, 280] width 98 height 17
click at [705, 298] on button "›" at bounding box center [696, 298] width 18 height 12
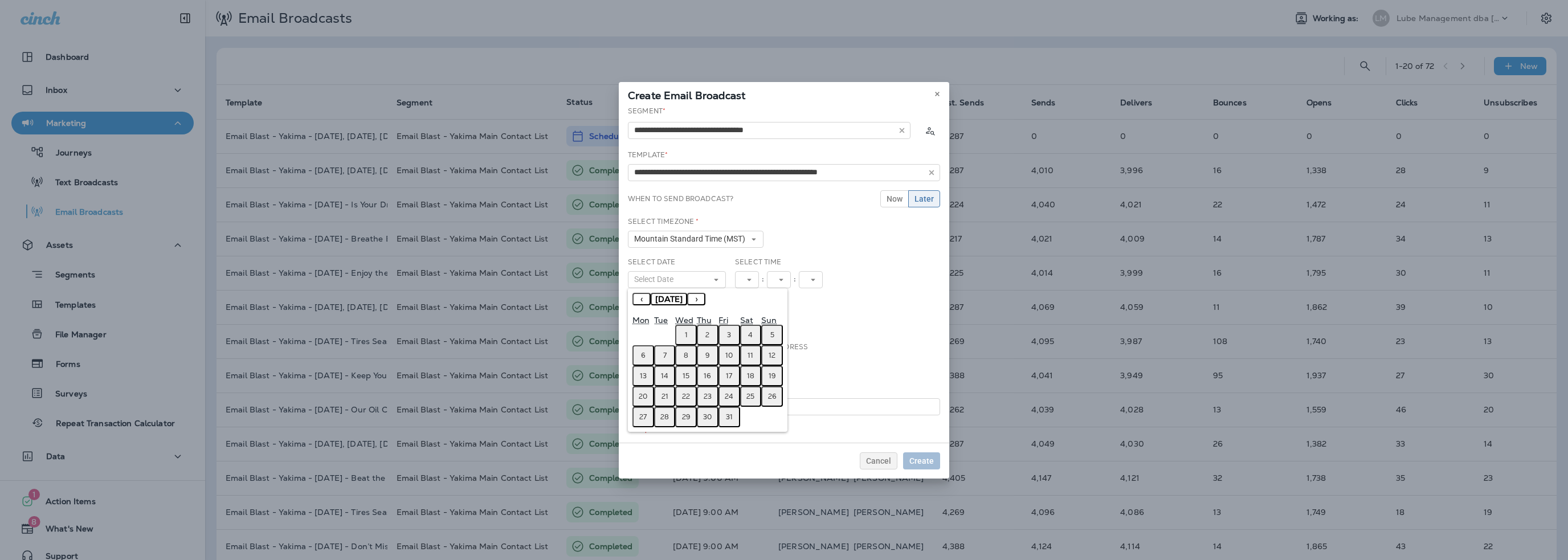
click at [683, 331] on button "1" at bounding box center [685, 335] width 22 height 21
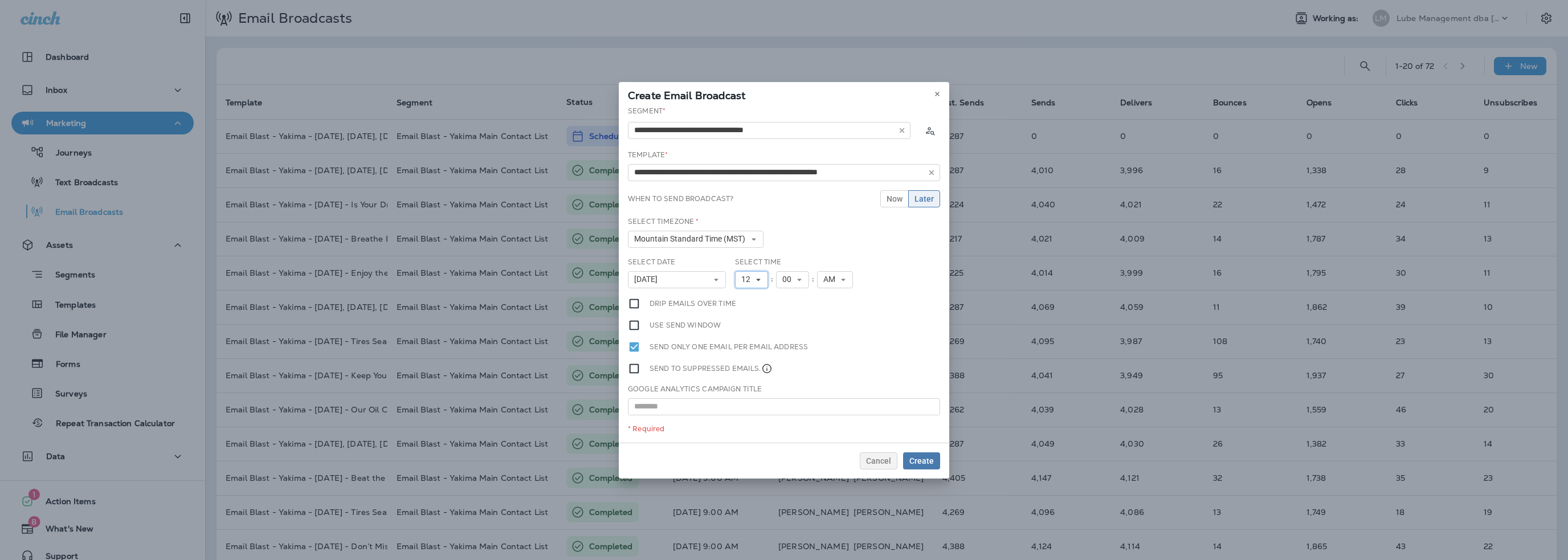
click at [745, 278] on span "12" at bounding box center [748, 280] width 13 height 9
click at [743, 415] on link "10" at bounding box center [751, 421] width 33 height 13
click at [791, 279] on span "00" at bounding box center [789, 280] width 13 height 9
click at [784, 421] on link "30" at bounding box center [793, 423] width 33 height 13
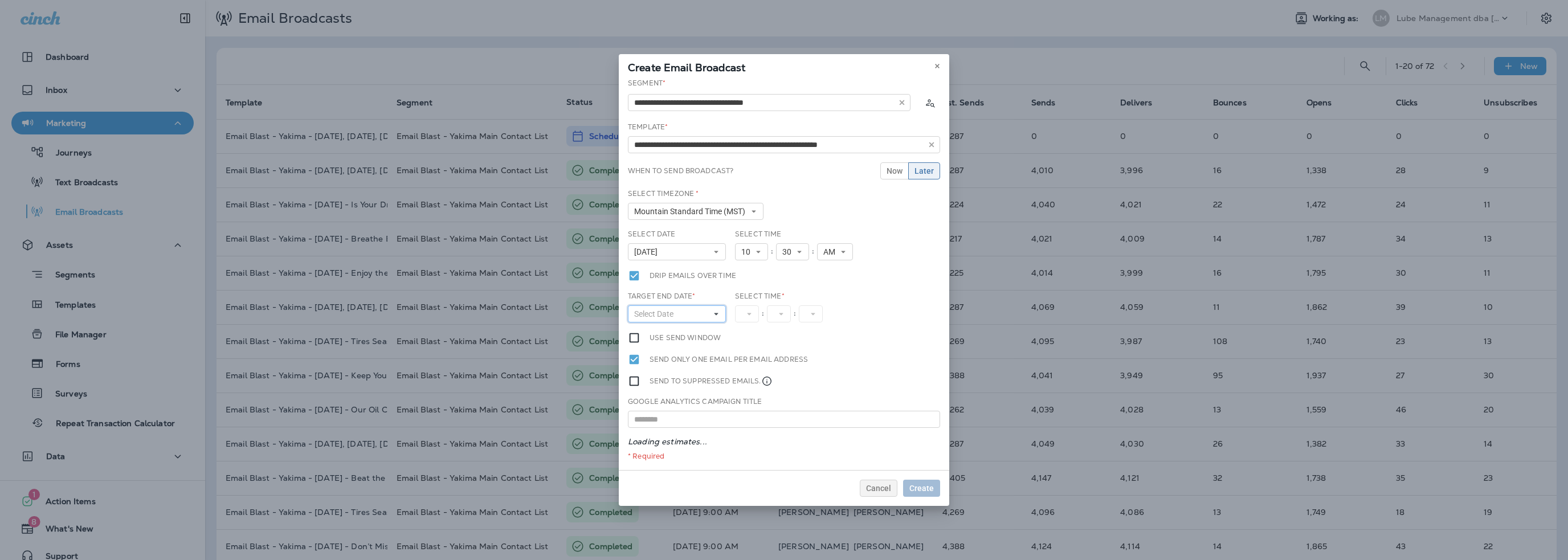
click at [653, 316] on span "Select Date" at bounding box center [656, 314] width 44 height 9
click at [705, 336] on button "›" at bounding box center [696, 333] width 18 height 12
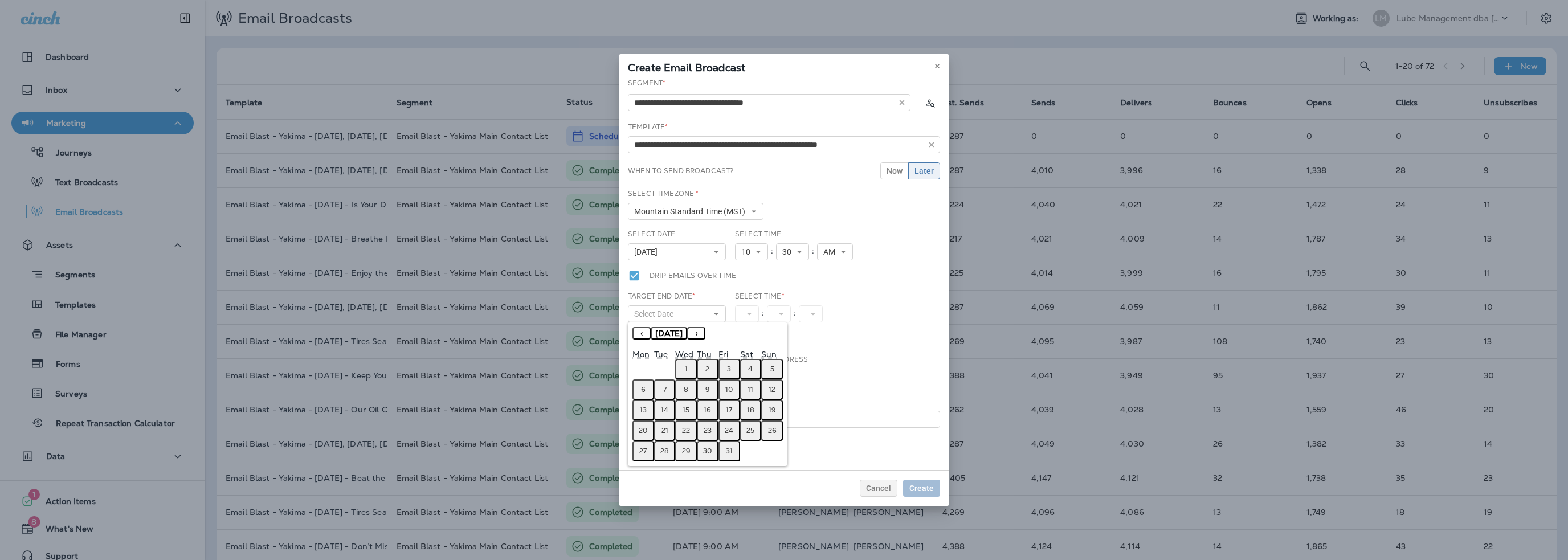
click at [684, 362] on button "1" at bounding box center [685, 370] width 22 height 21
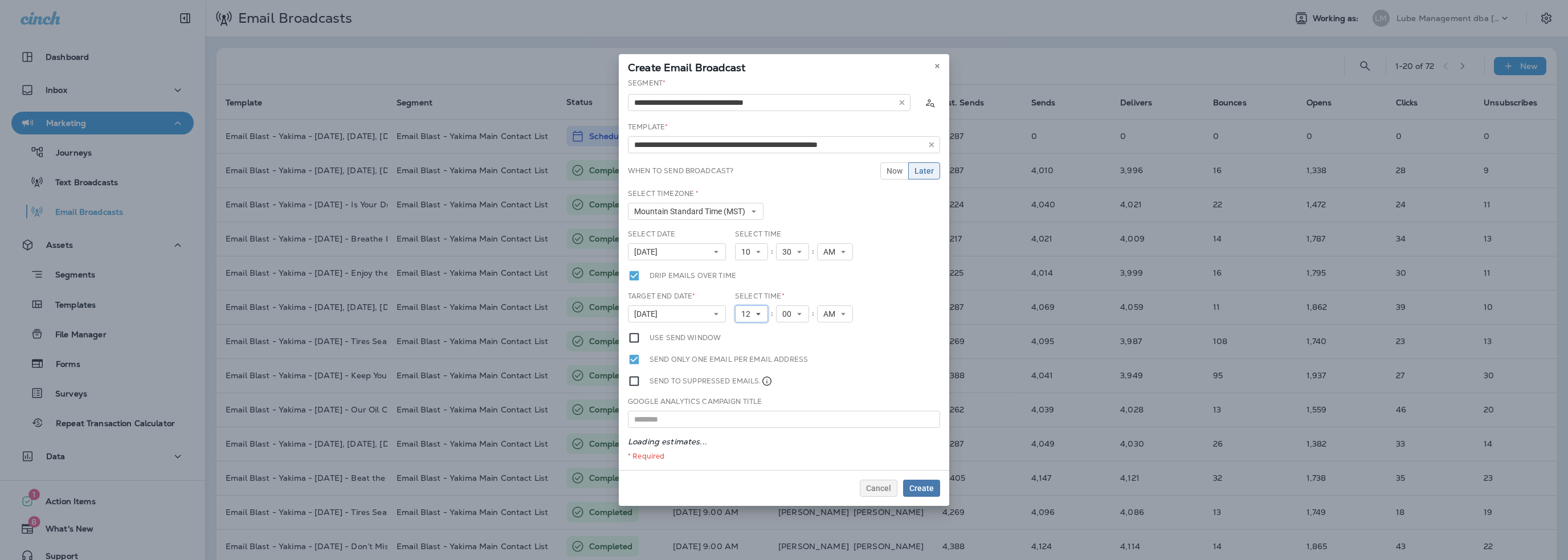
click at [743, 311] on span "12" at bounding box center [748, 314] width 13 height 9
click at [749, 337] on link "1" at bounding box center [751, 332] width 33 height 13
click at [825, 311] on span "AM" at bounding box center [827, 314] width 16 height 9
click at [825, 343] on link "PM" at bounding box center [830, 346] width 36 height 13
click at [923, 490] on div "Cancel Create" at bounding box center [784, 488] width 331 height 36
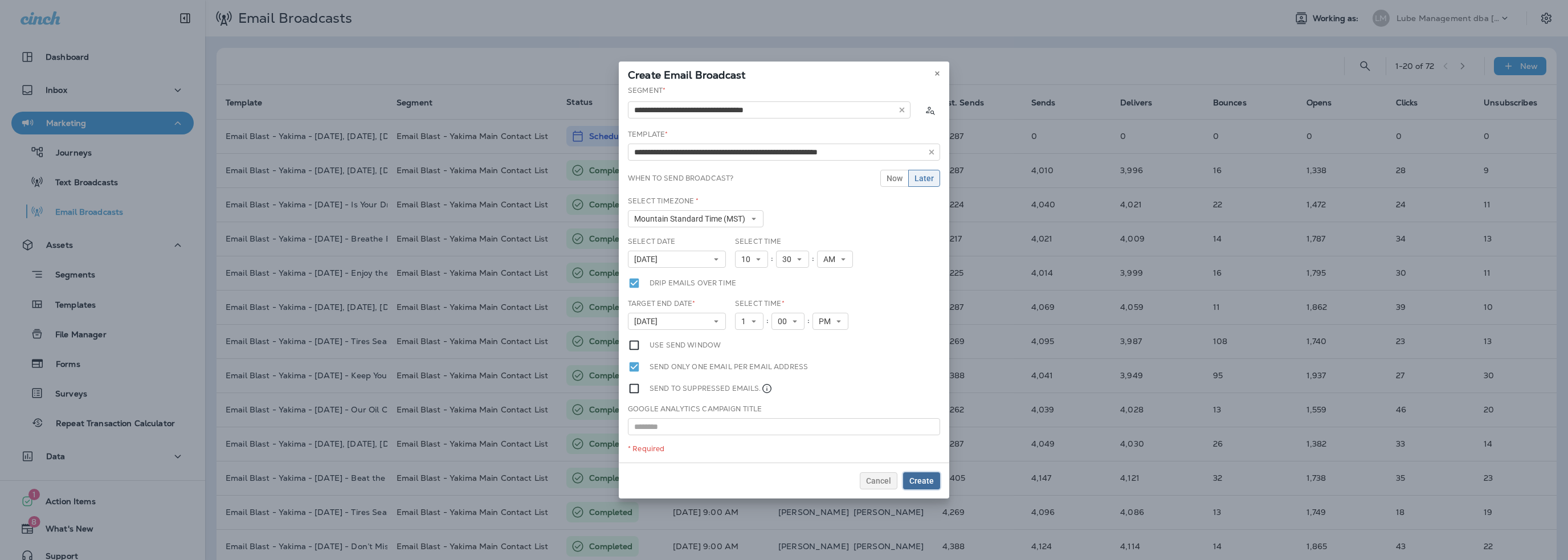
click at [920, 480] on span "Create" at bounding box center [921, 480] width 25 height 8
